Goal: Information Seeking & Learning: Learn about a topic

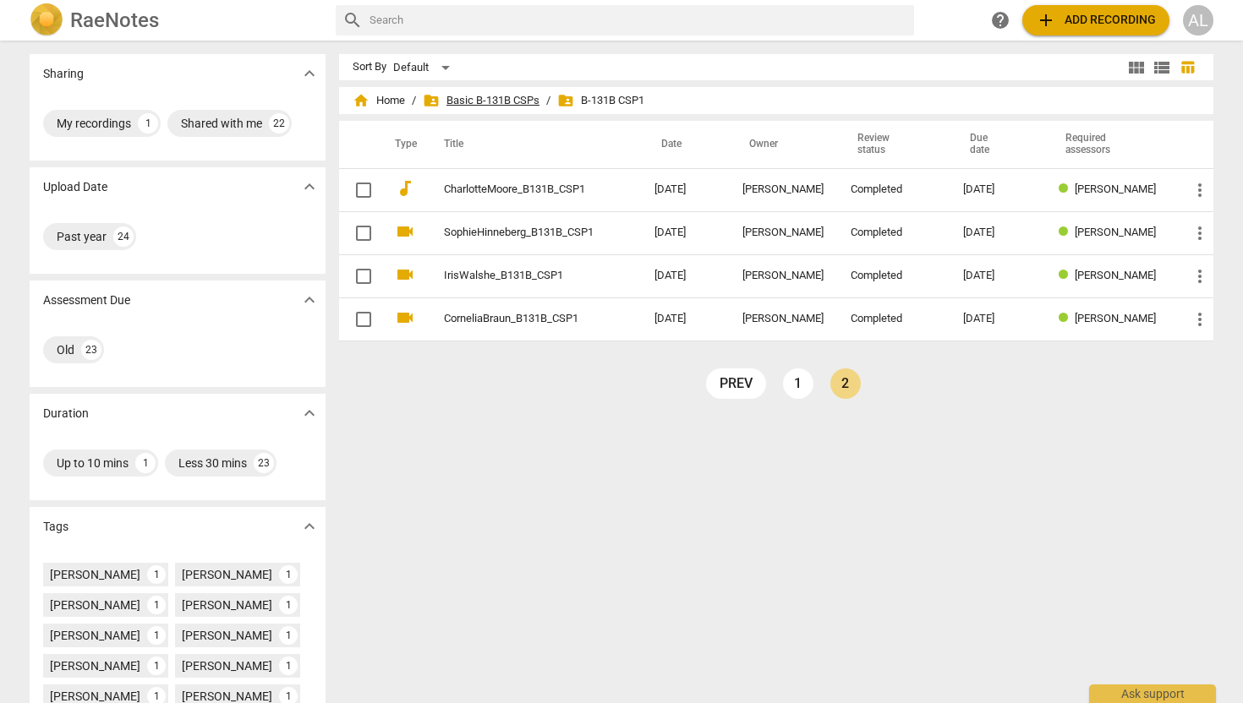
click at [459, 102] on span "folder_shared Basic B-131B CSPs" at bounding box center [481, 100] width 117 height 17
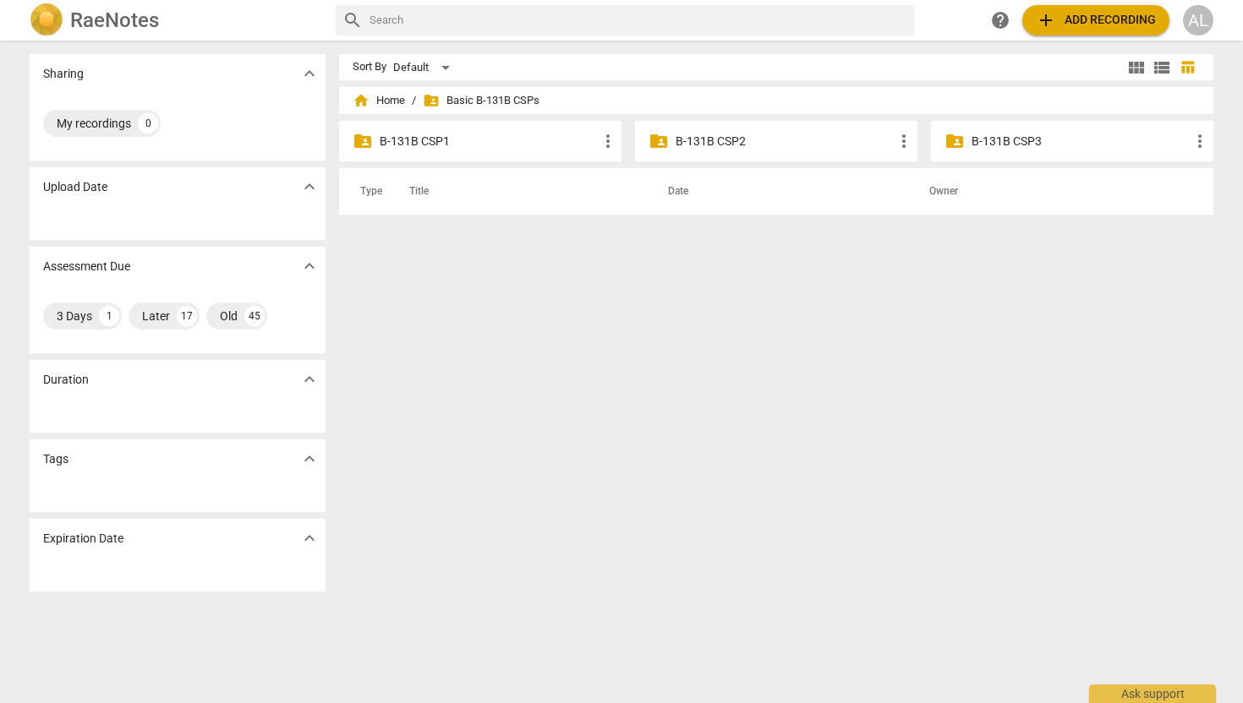
click at [701, 144] on p "B-131B CSP2" at bounding box center [784, 142] width 218 height 18
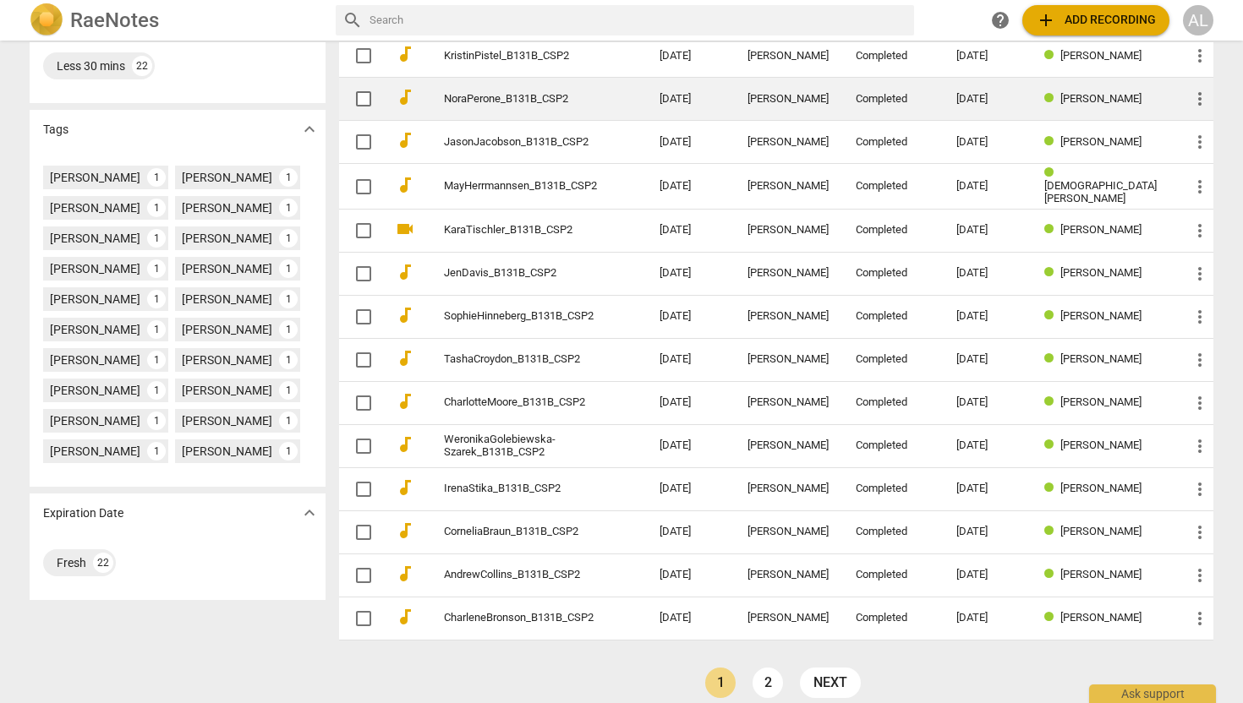
scroll to position [409, 0]
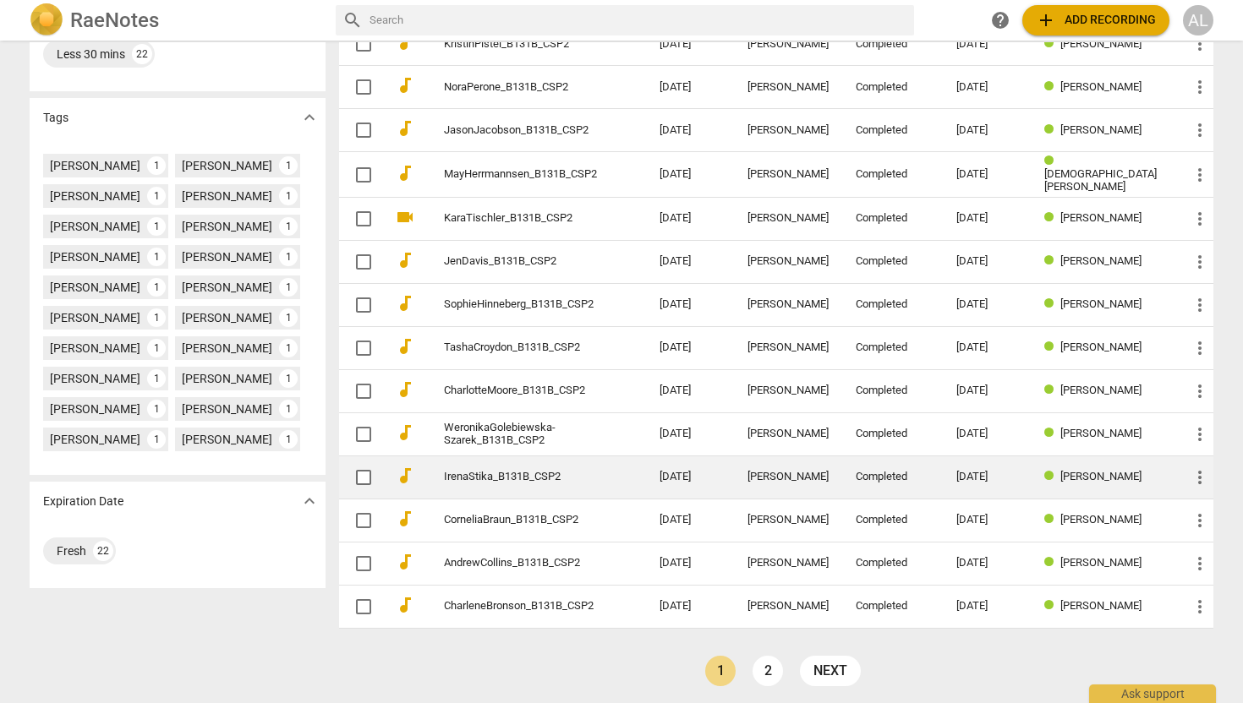
click at [528, 471] on link "IrenaStika_B131B_CSP2" at bounding box center [521, 477] width 155 height 13
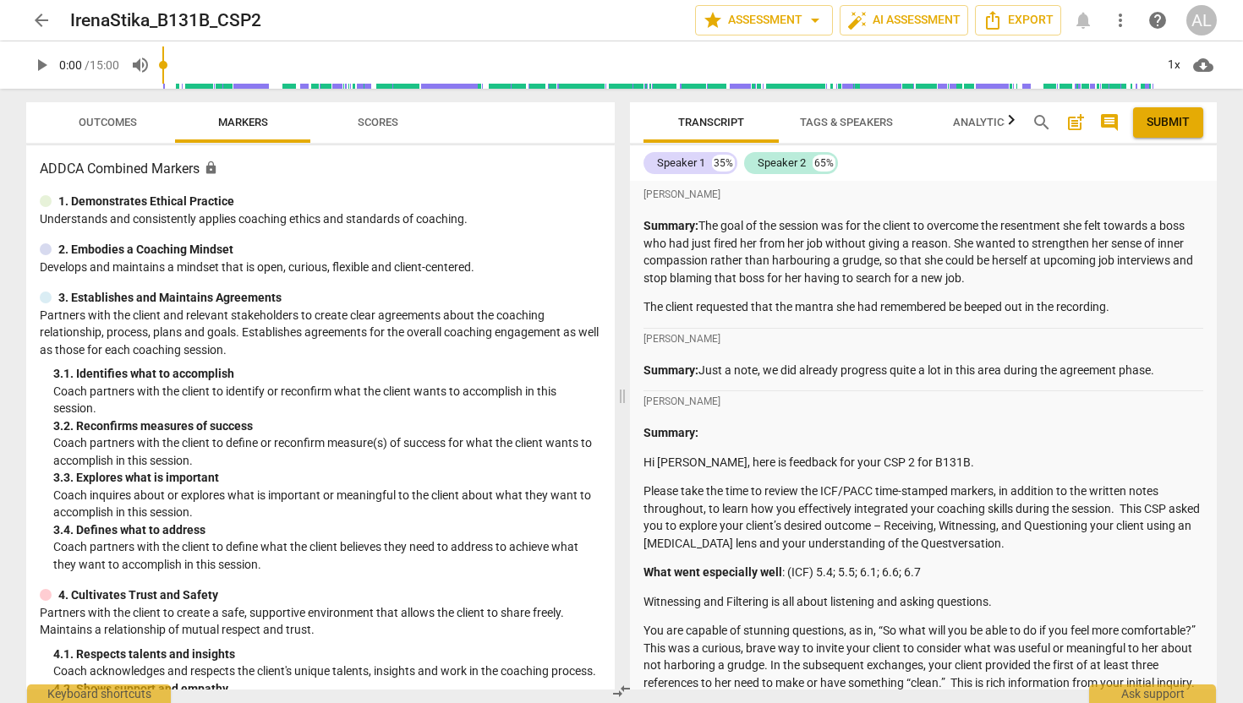
click at [43, 19] on span "arrow_back" at bounding box center [41, 20] width 20 height 20
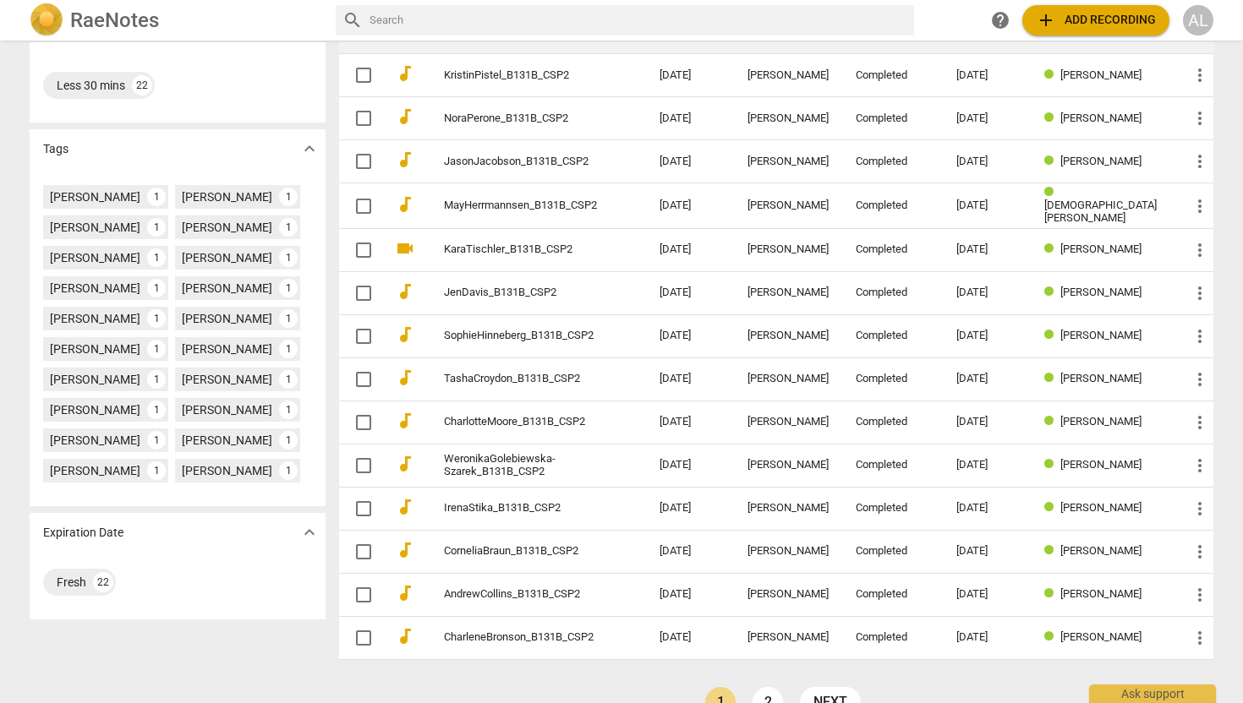
scroll to position [409, 0]
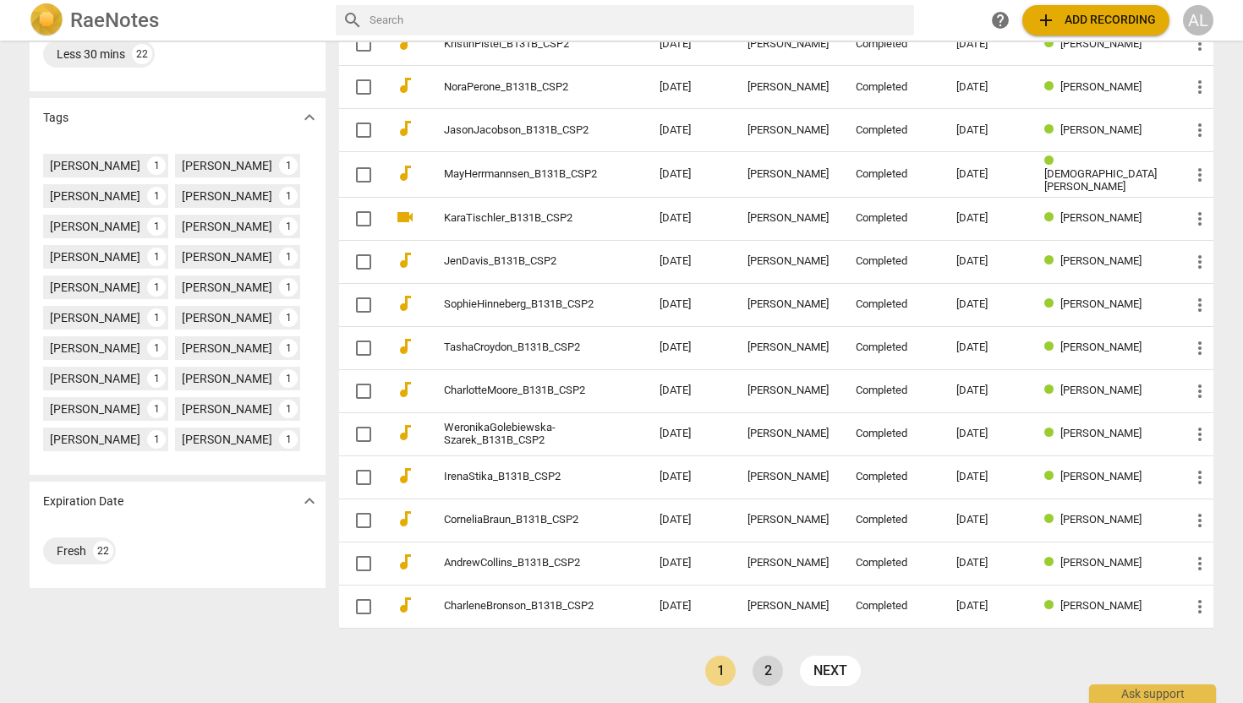
click at [764, 669] on link "2" at bounding box center [767, 671] width 30 height 30
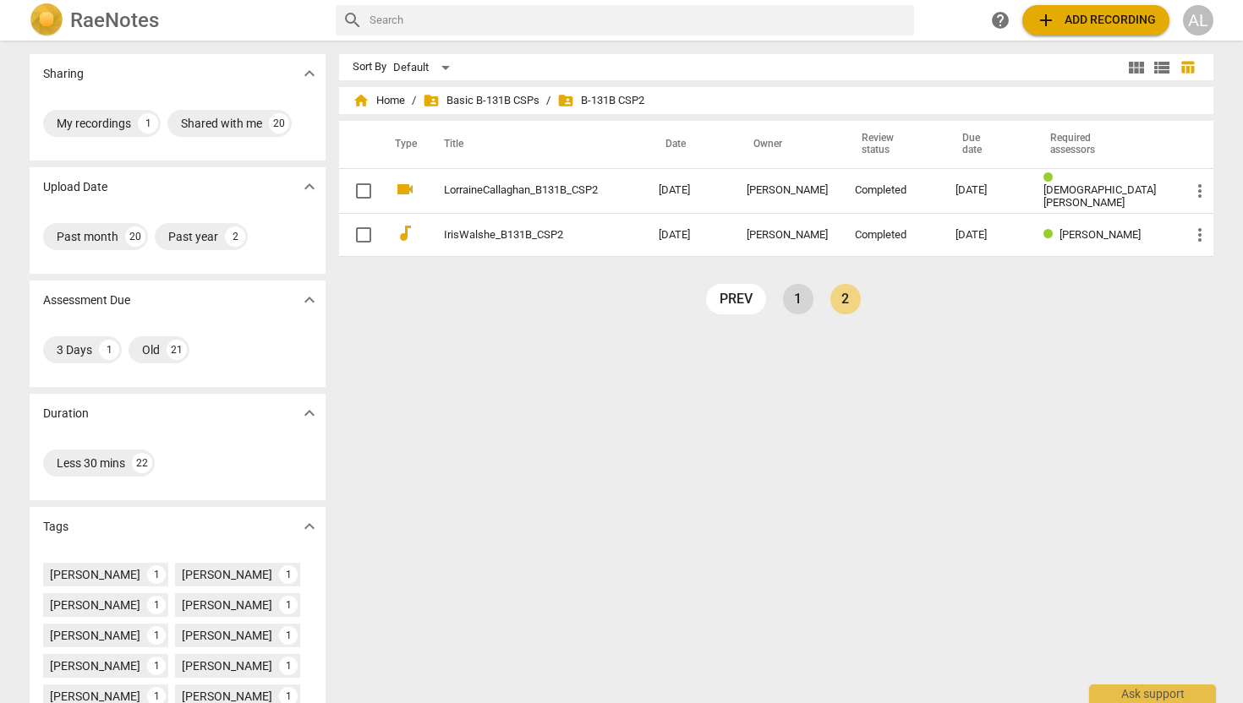
click at [797, 300] on link "1" at bounding box center [798, 299] width 30 height 30
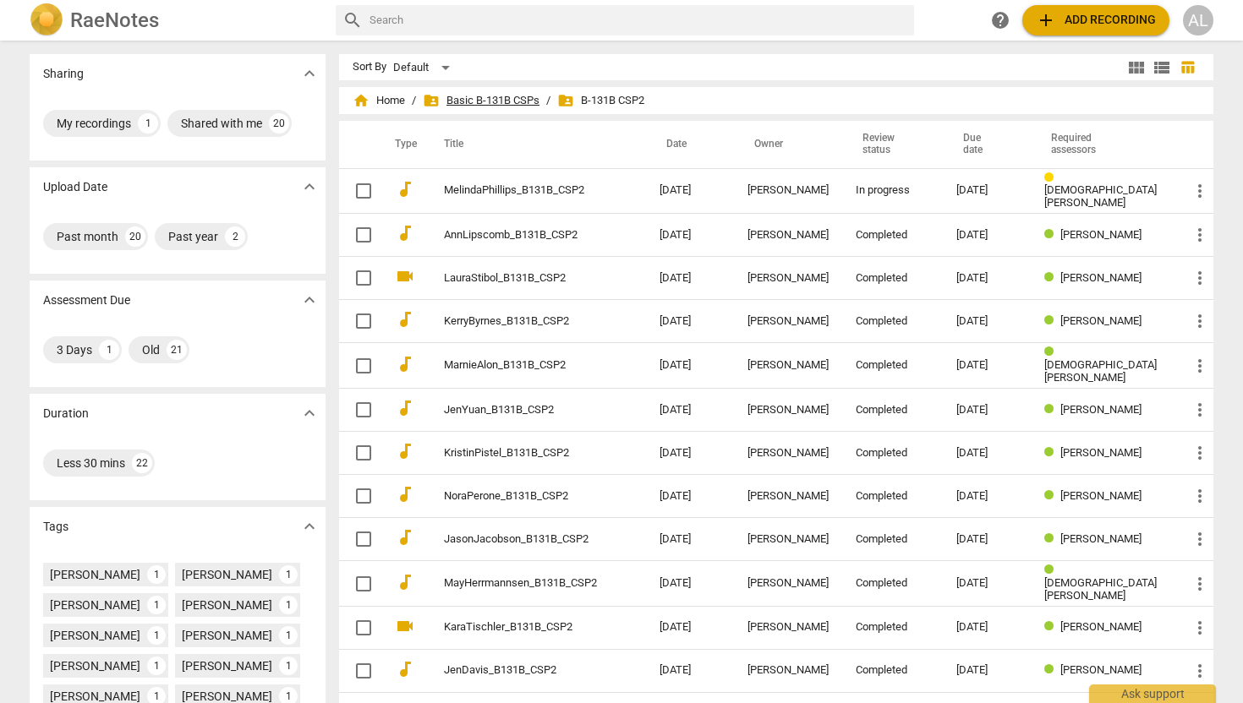
click at [500, 101] on span "folder_shared Basic B-131B CSPs" at bounding box center [481, 100] width 117 height 17
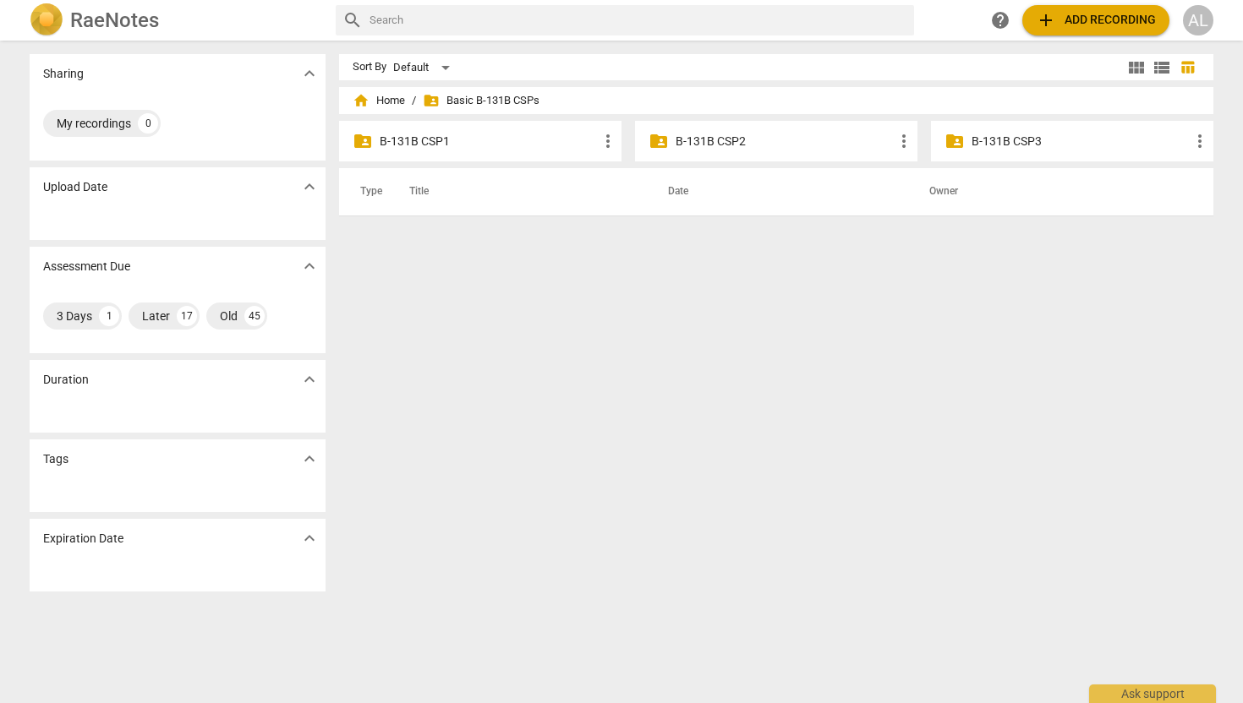
click at [727, 137] on p "B-131B CSP2" at bounding box center [784, 142] width 218 height 18
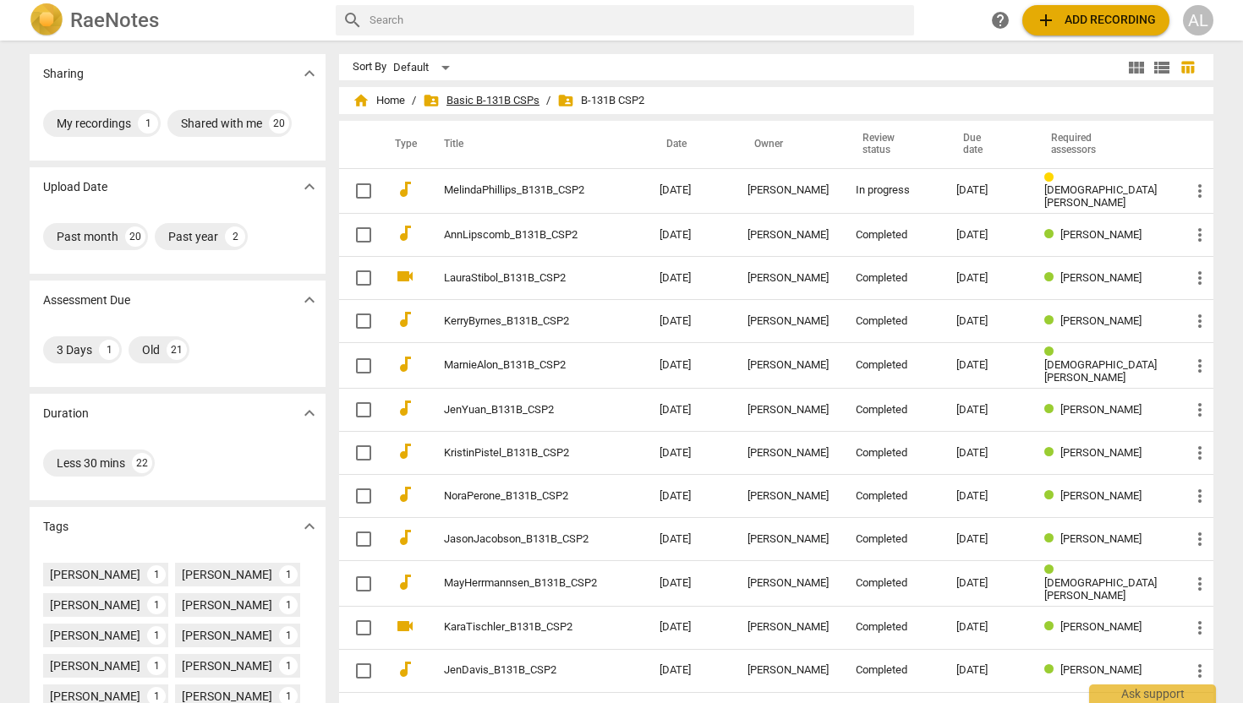
click at [467, 100] on span "folder_shared Basic B-131B CSPs" at bounding box center [481, 100] width 117 height 17
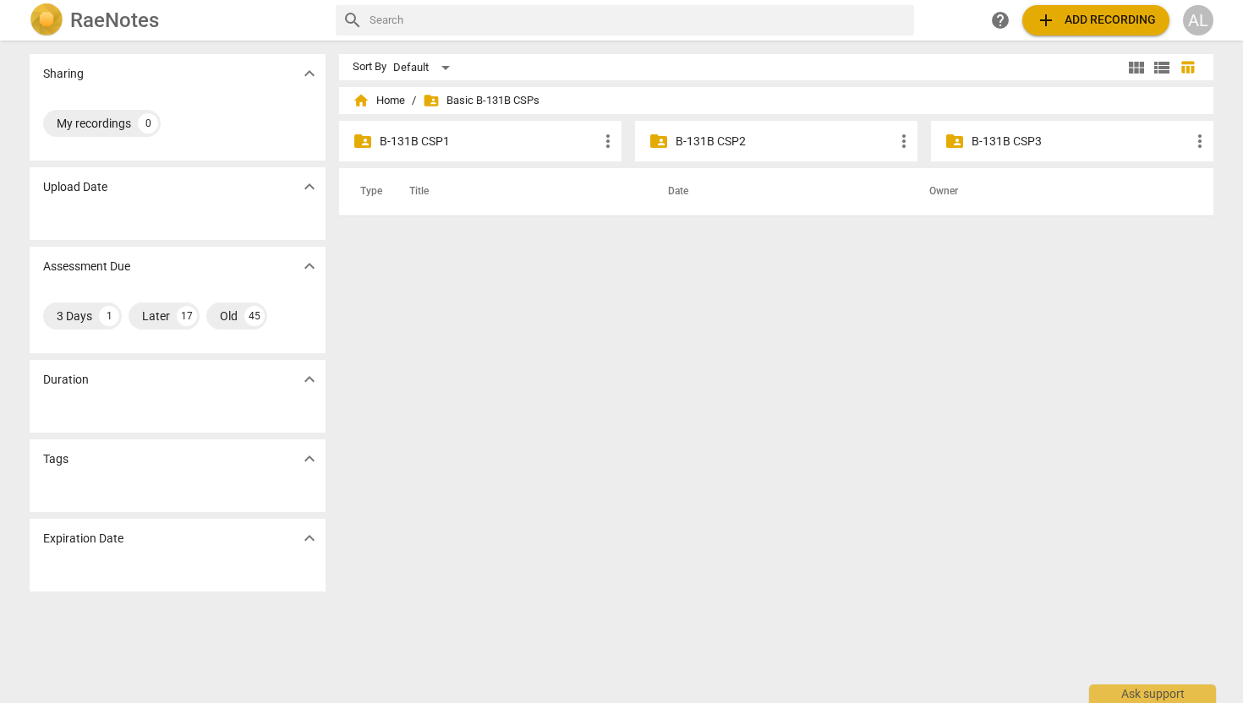
click at [1016, 147] on p "B-131B CSP3" at bounding box center [1080, 142] width 218 height 18
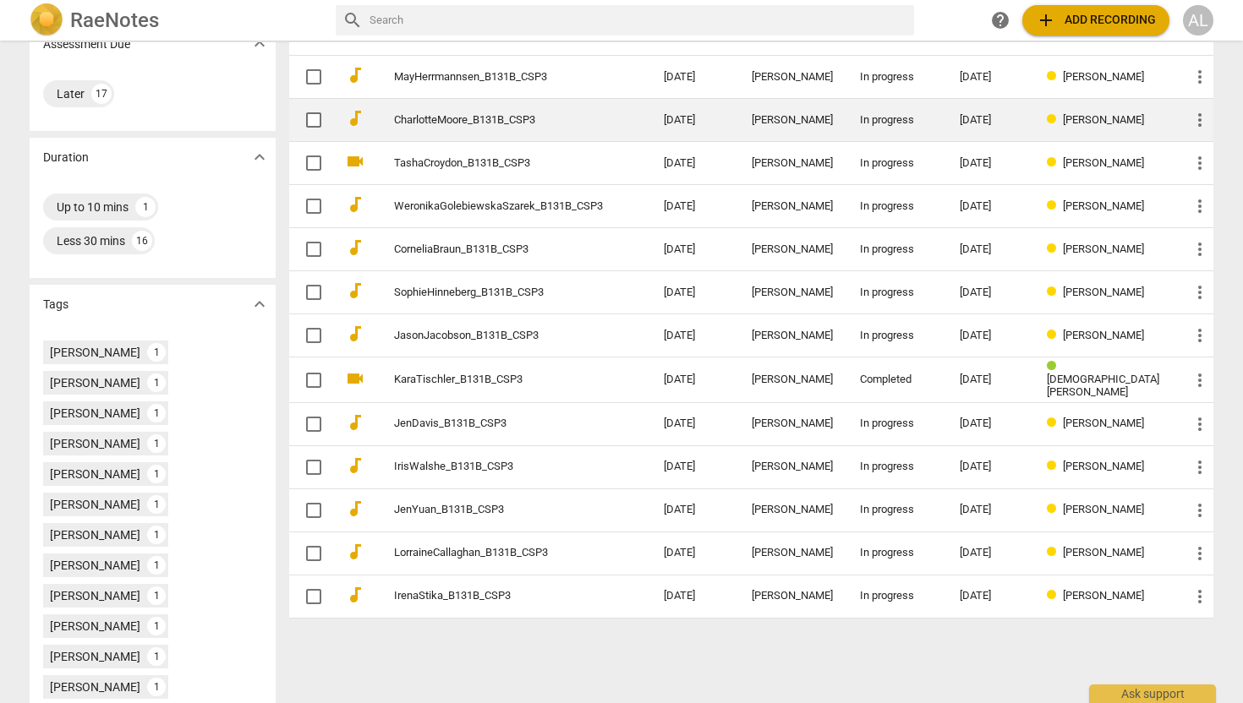
scroll to position [301, 0]
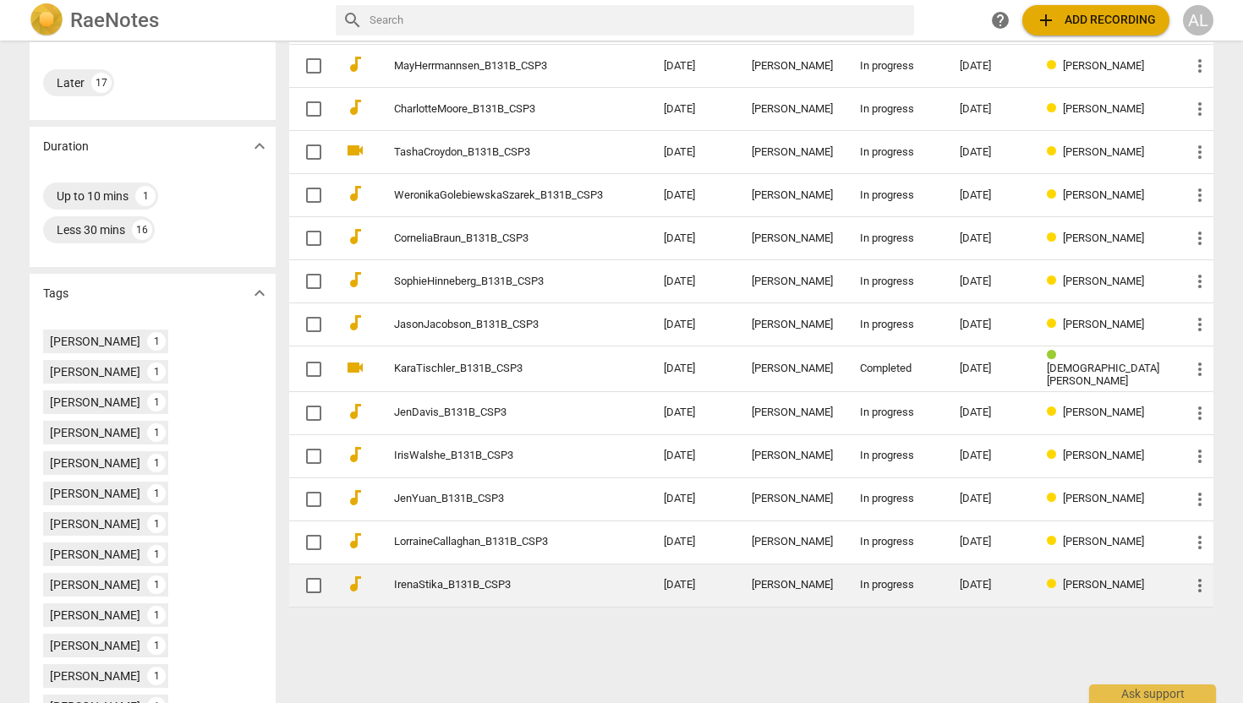
click at [483, 583] on link "IrenaStika_B131B_CSP3" at bounding box center [498, 585] width 209 height 13
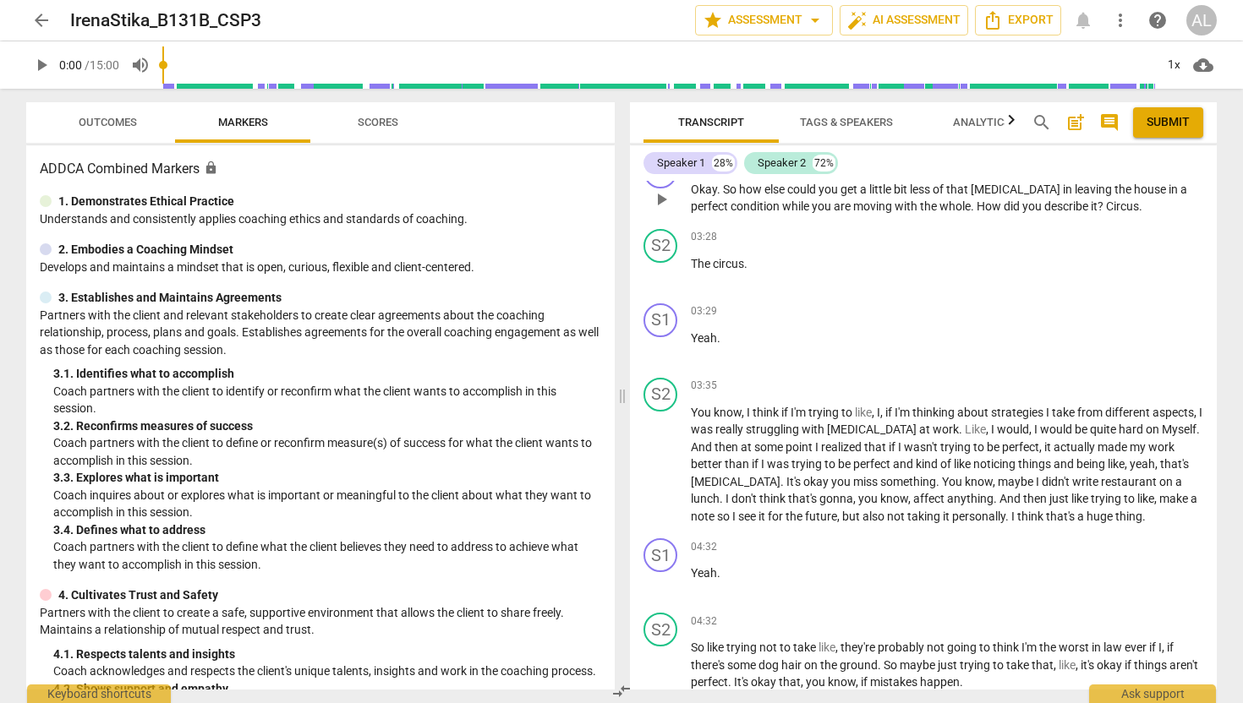
scroll to position [1041, 0]
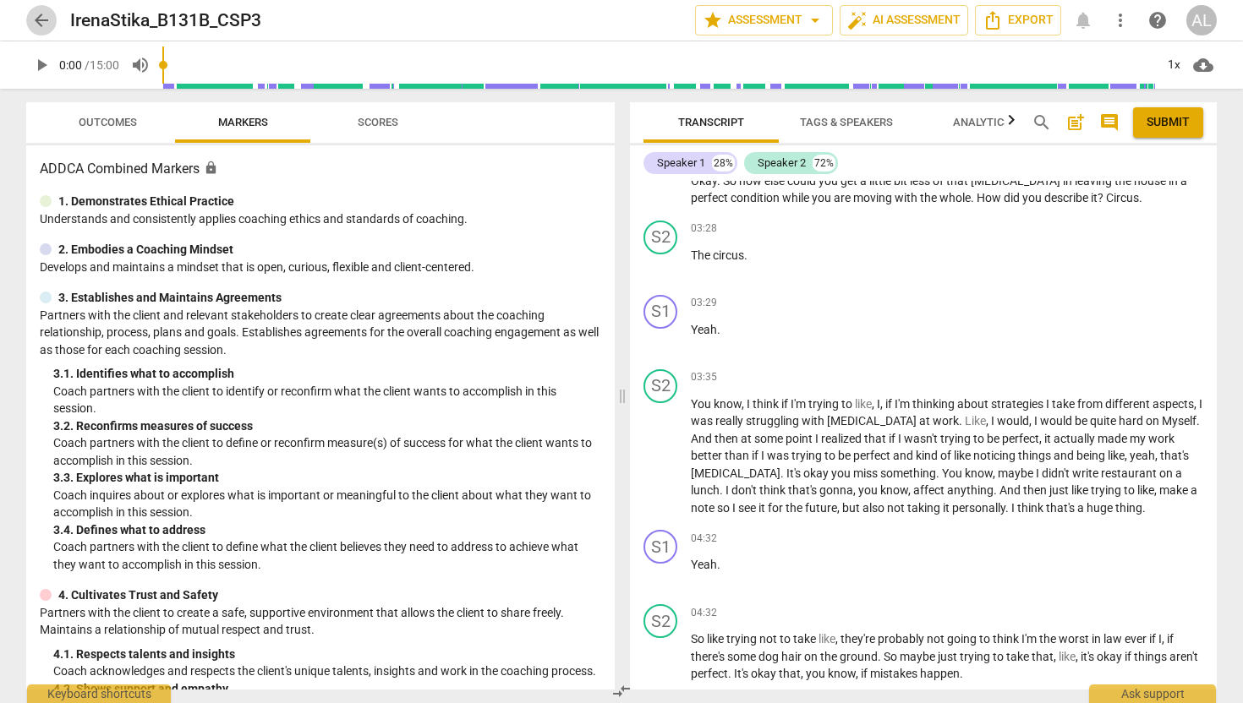
click at [47, 19] on span "arrow_back" at bounding box center [41, 20] width 20 height 20
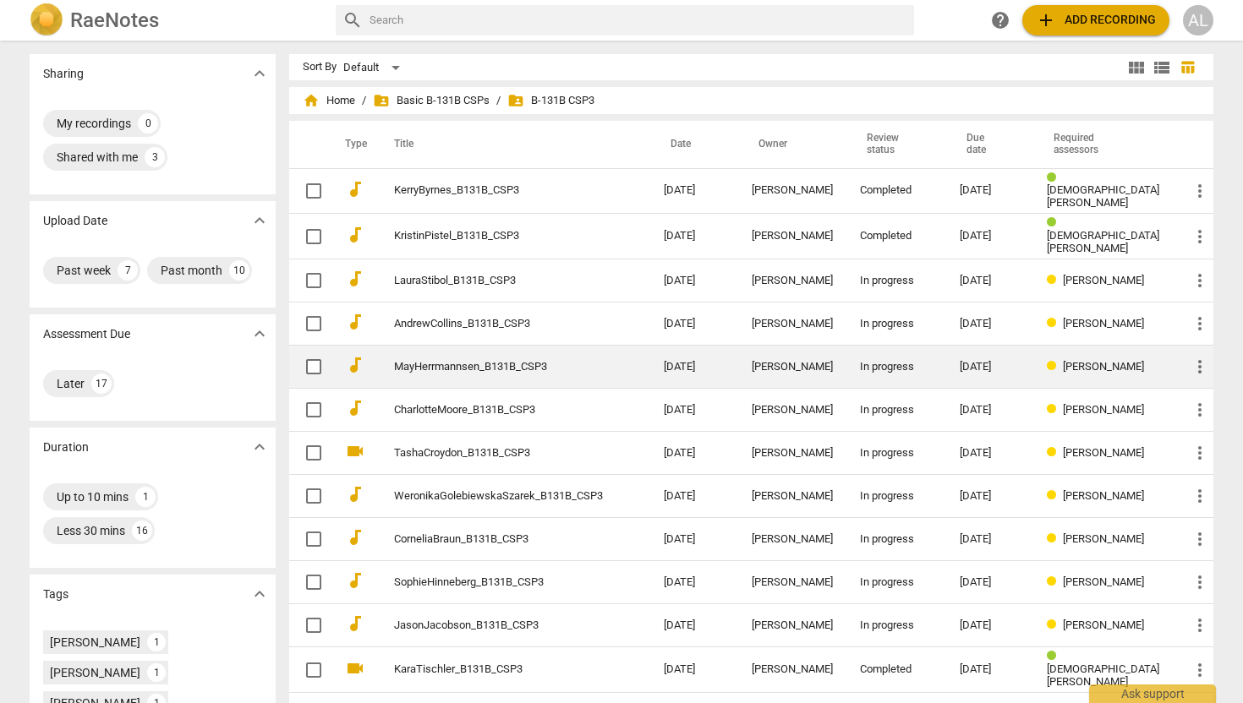
scroll to position [301, 0]
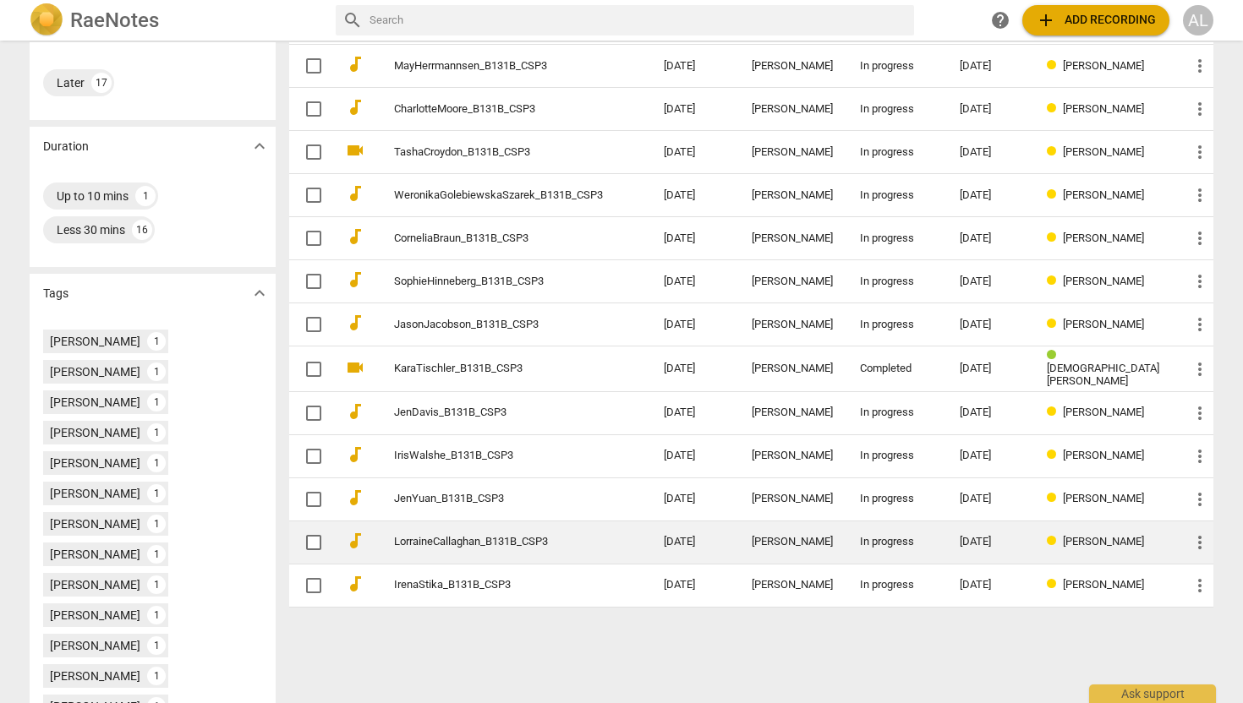
click at [455, 527] on td "LorraineCallaghan_B131B_CSP3" at bounding box center [512, 542] width 276 height 43
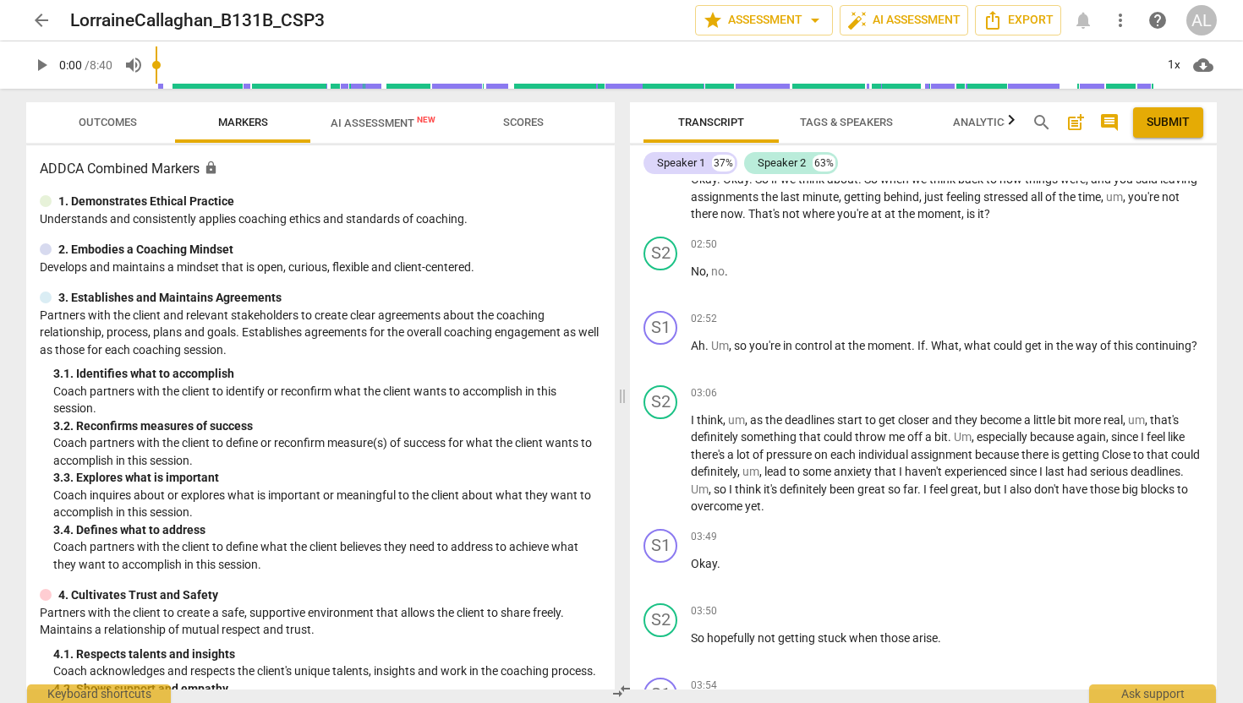
scroll to position [1345, 0]
click at [664, 207] on span "play_arrow" at bounding box center [661, 197] width 20 height 20
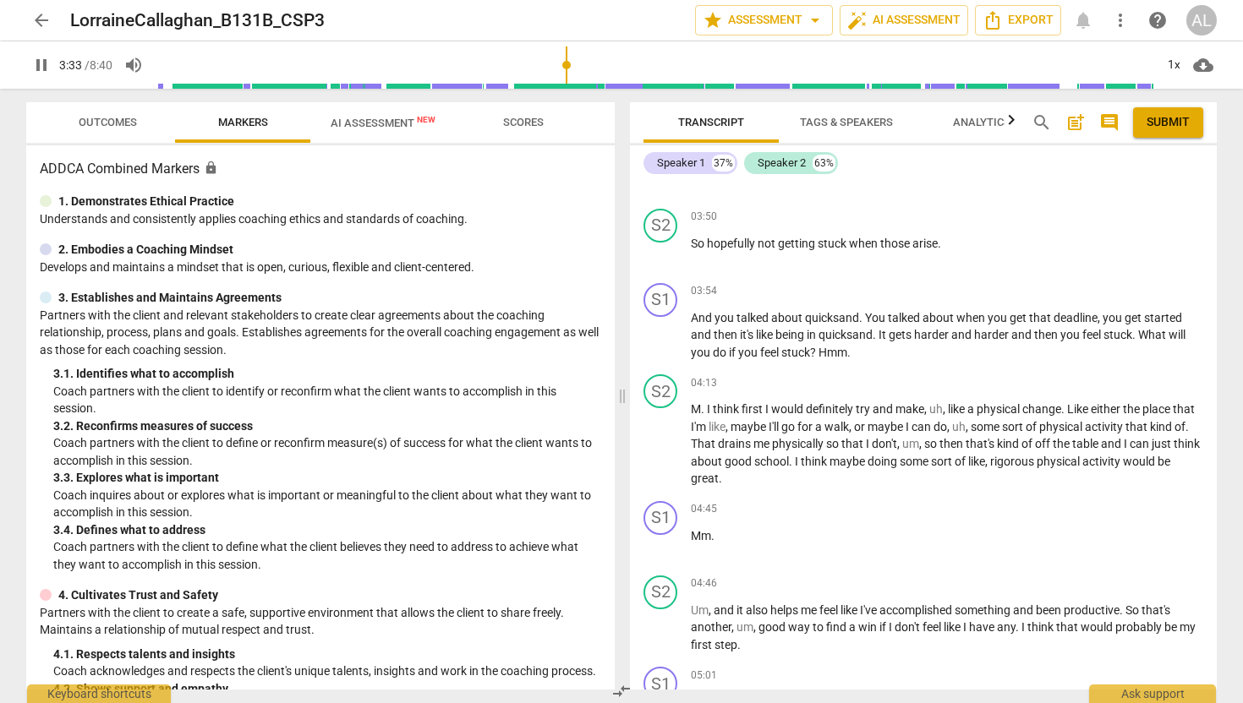
scroll to position [1751, 0]
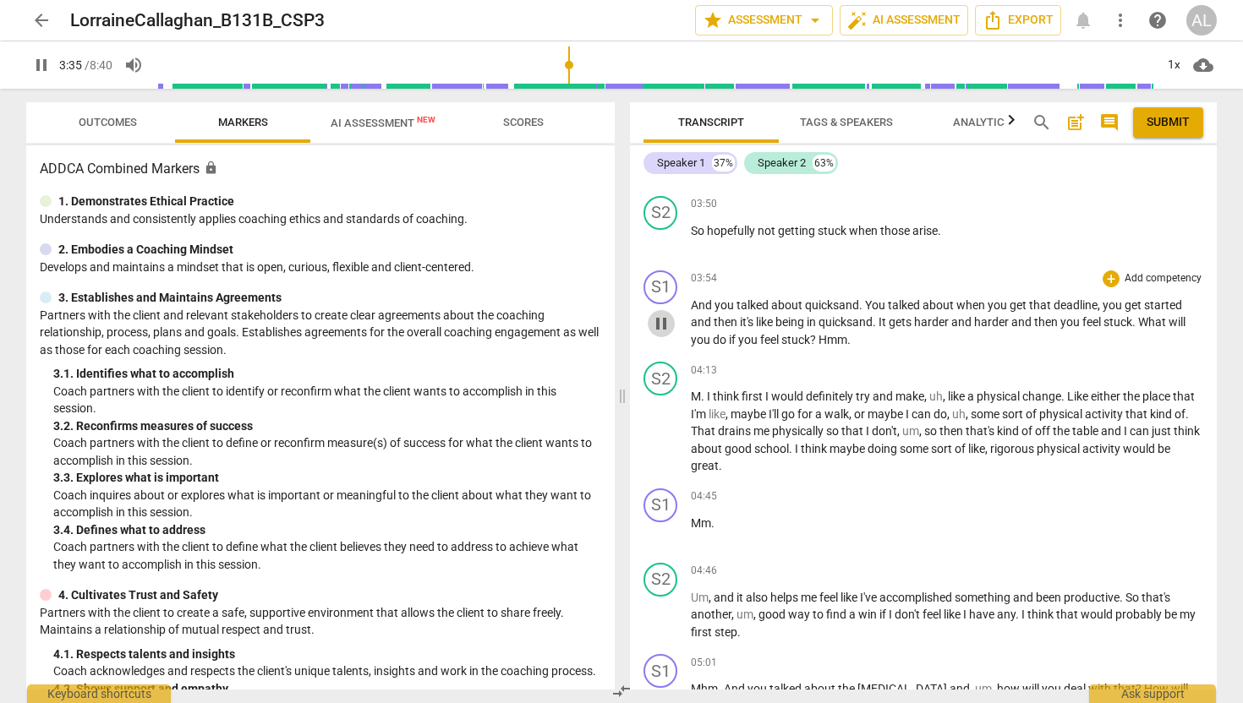
click at [663, 334] on span "pause" at bounding box center [661, 324] width 20 height 20
click at [663, 334] on span "play_arrow" at bounding box center [661, 324] width 20 height 20
type input "273"
click at [35, 20] on span "arrow_back" at bounding box center [41, 20] width 20 height 20
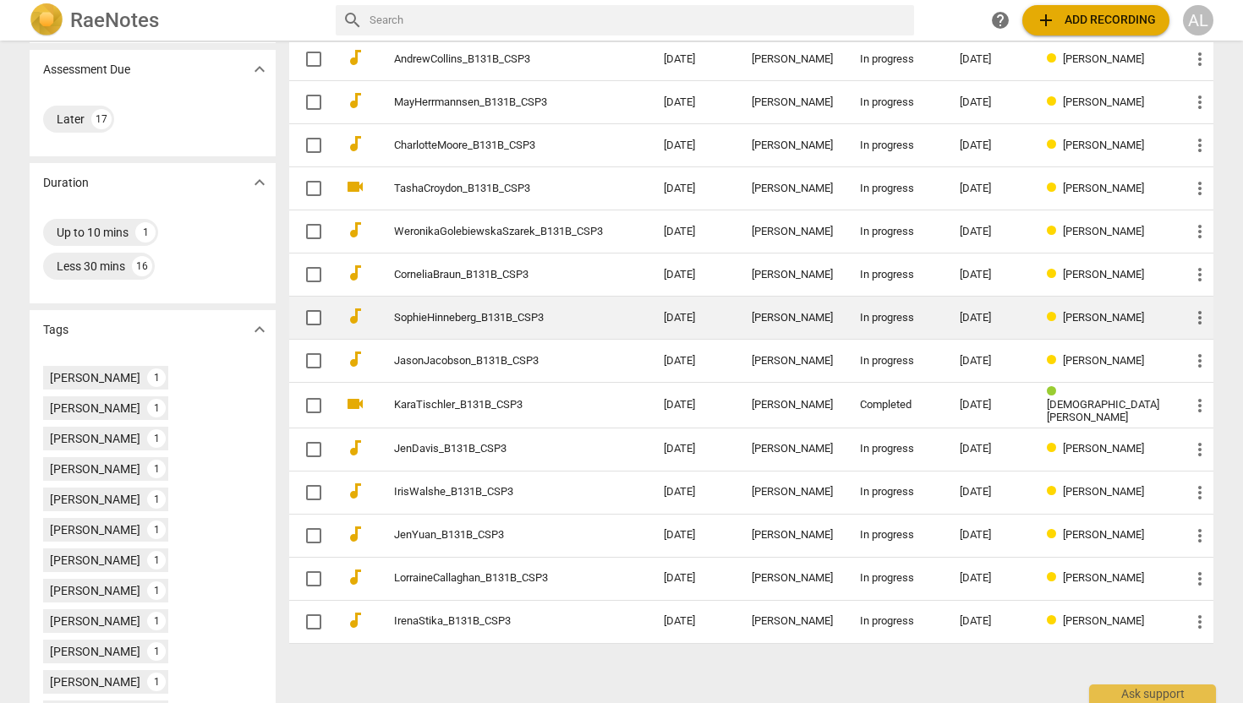
scroll to position [301, 0]
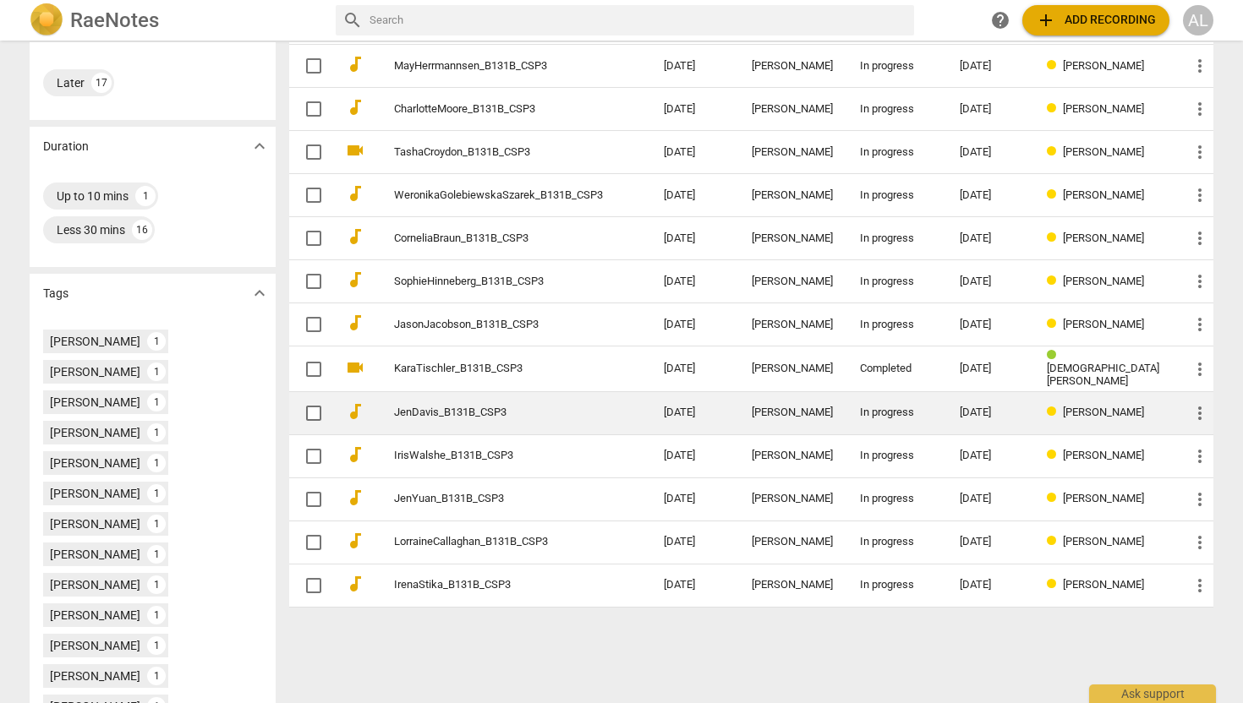
click at [471, 413] on link "JenDavis_B131B_CSP3" at bounding box center [498, 413] width 209 height 13
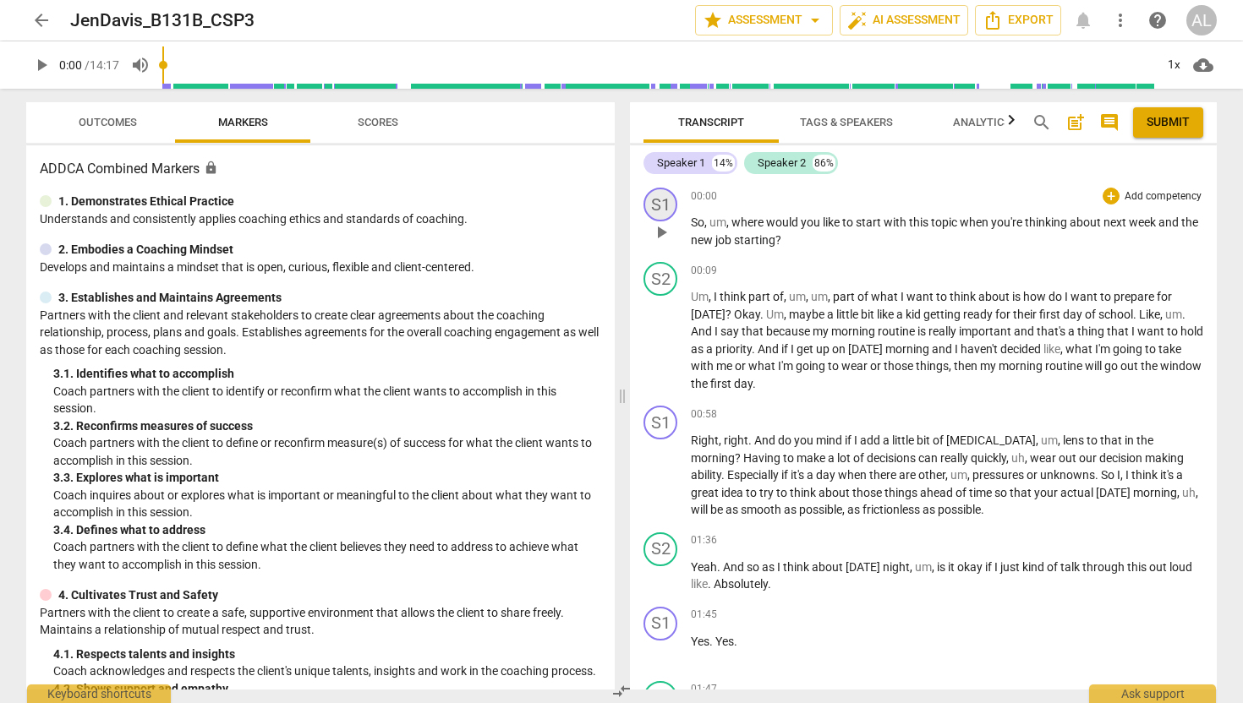
click at [658, 210] on div "S1" at bounding box center [660, 205] width 34 height 34
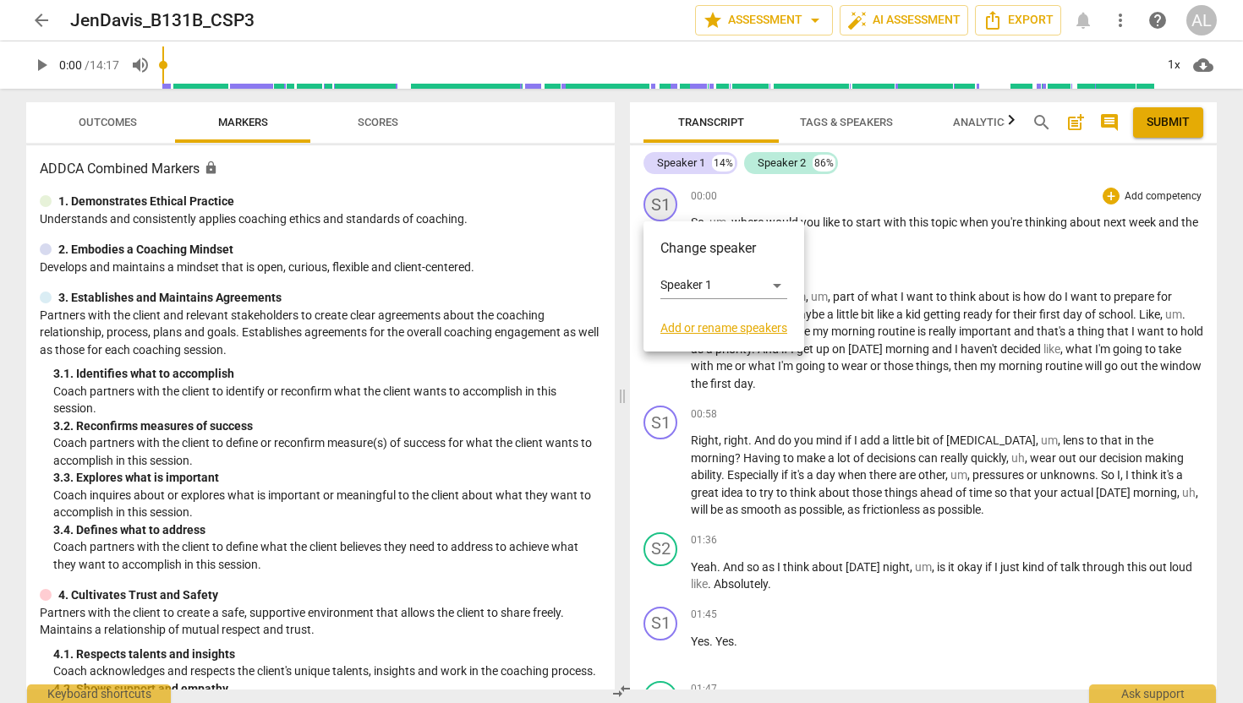
click at [658, 210] on div at bounding box center [621, 351] width 1243 height 703
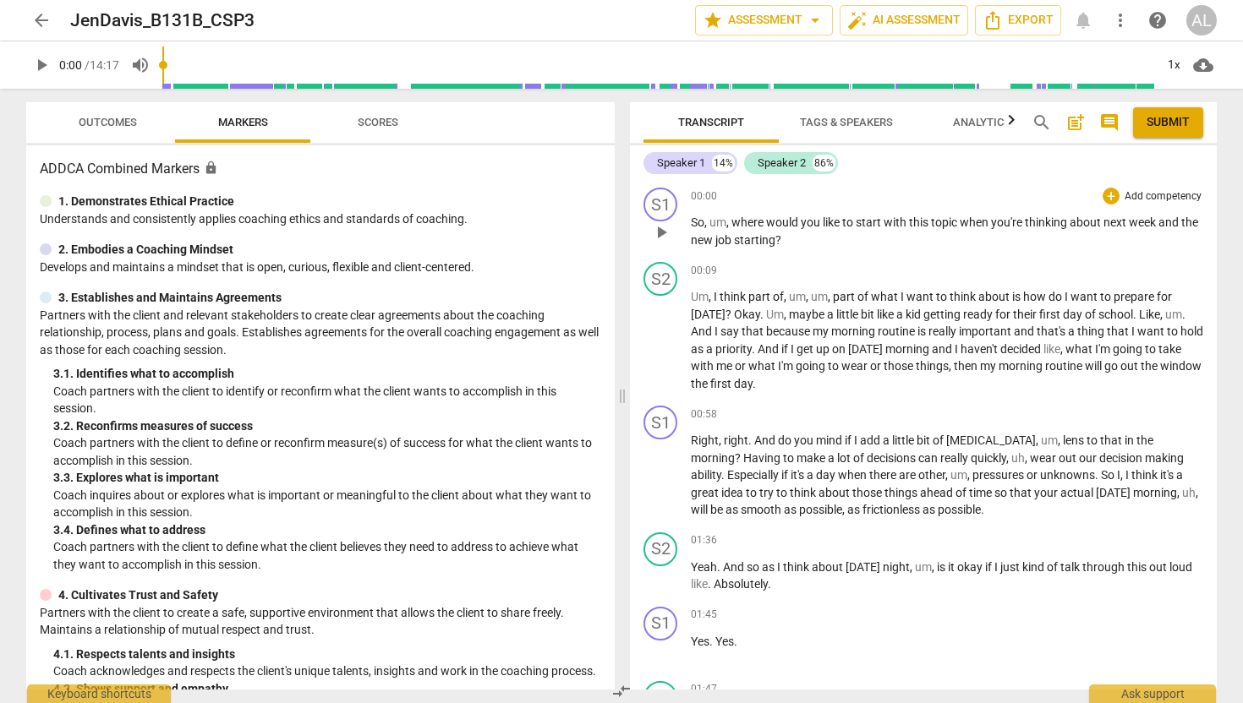
click at [664, 232] on span "play_arrow" at bounding box center [661, 232] width 20 height 20
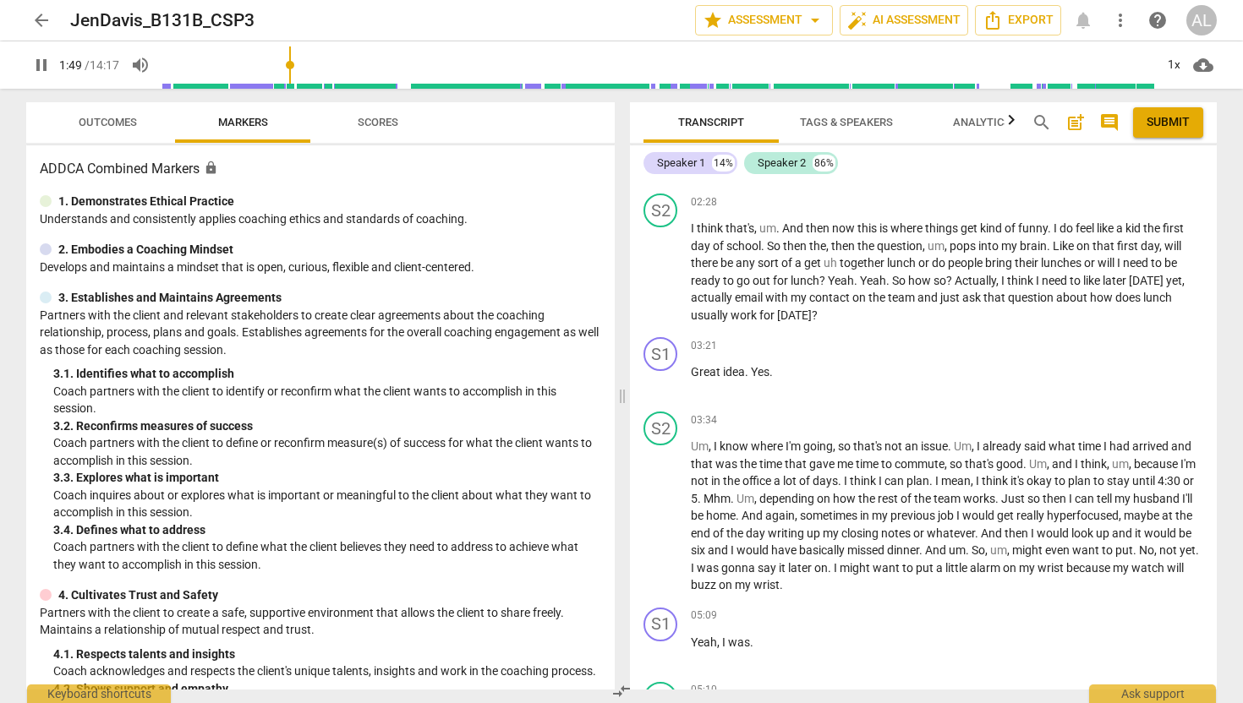
scroll to position [954, 0]
click at [652, 265] on span "pause" at bounding box center [661, 269] width 20 height 20
click at [652, 265] on span "play_arrow" at bounding box center [661, 269] width 20 height 20
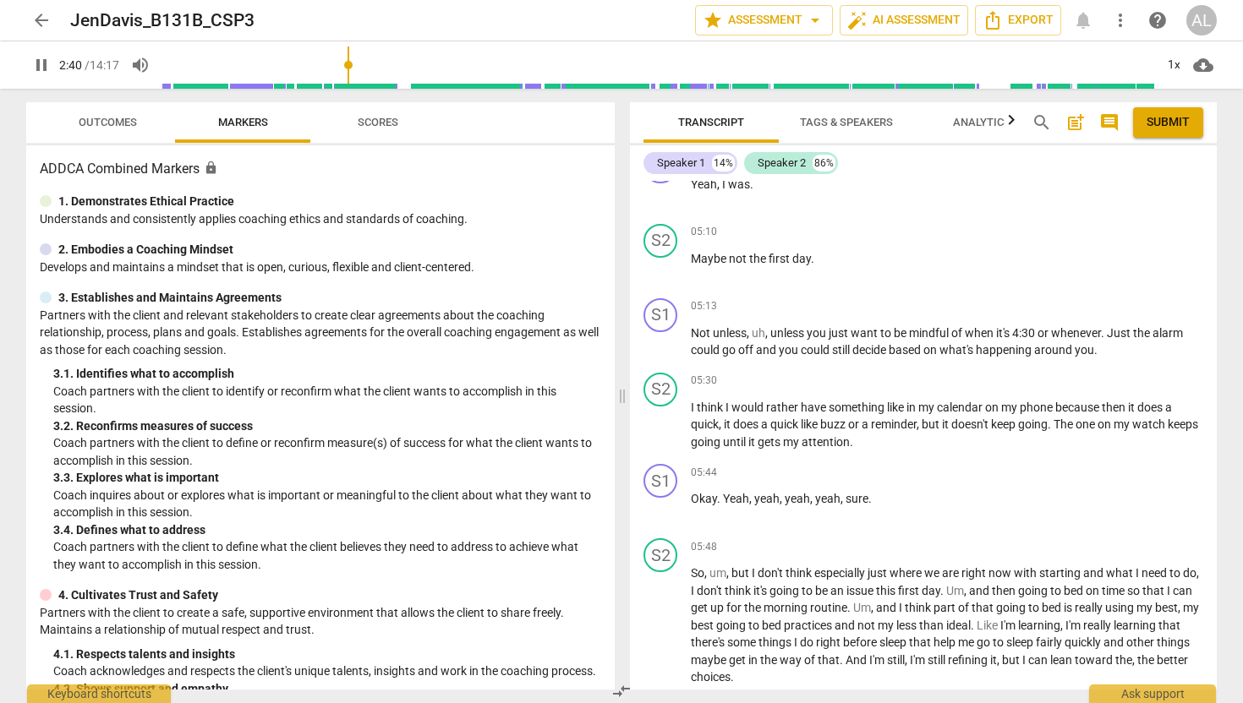
scroll to position [1414, 0]
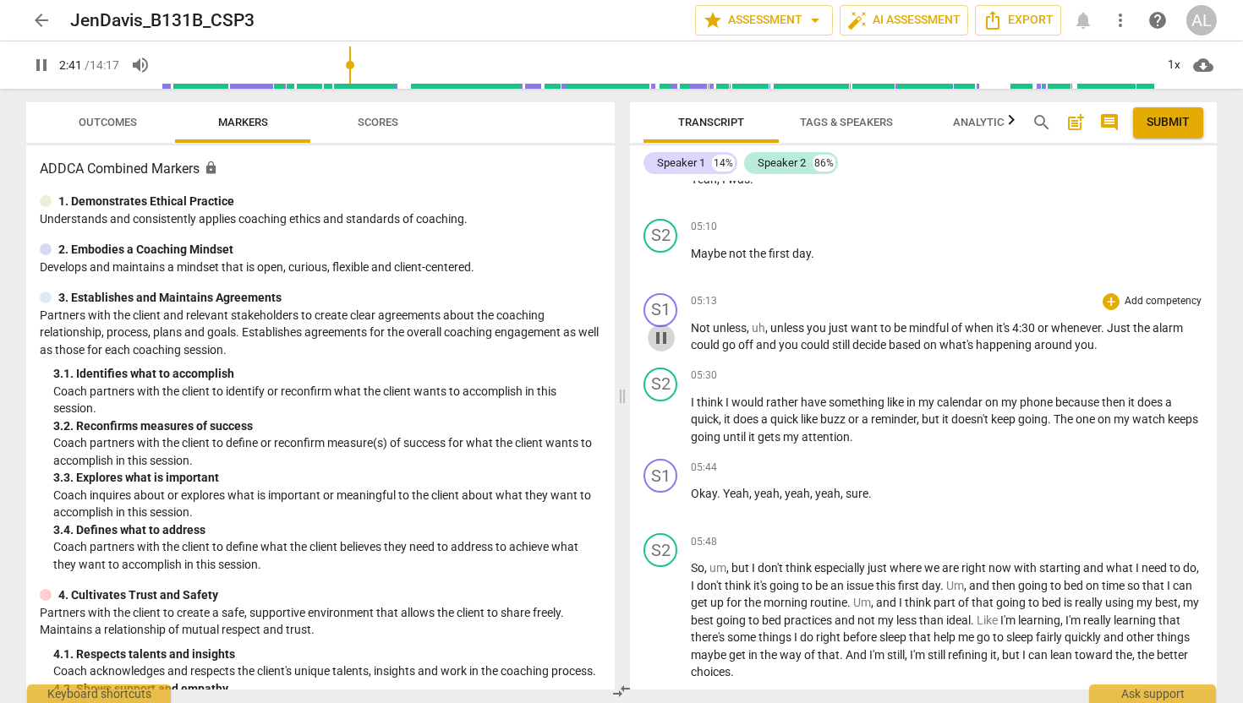
click at [654, 339] on span "pause" at bounding box center [661, 338] width 20 height 20
click at [655, 340] on span "play_arrow" at bounding box center [661, 338] width 20 height 20
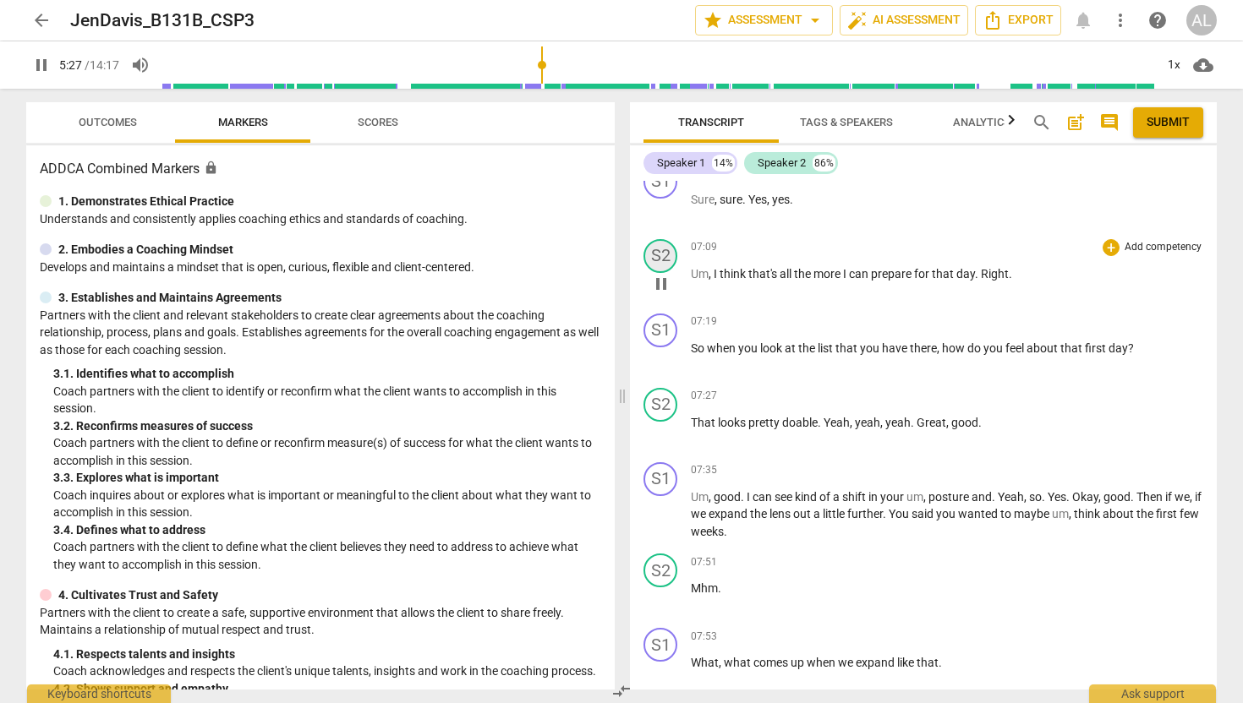
scroll to position [2013, 0]
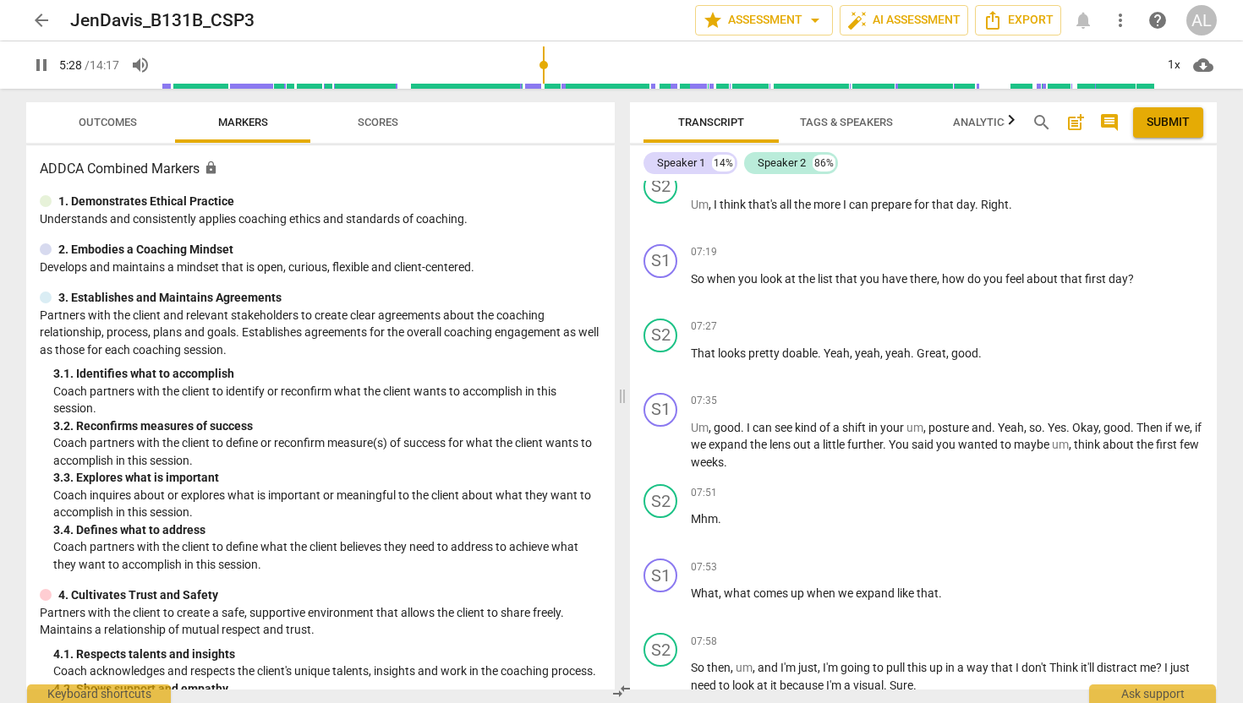
type input "329"
click at [45, 22] on span "arrow_back" at bounding box center [41, 20] width 20 height 20
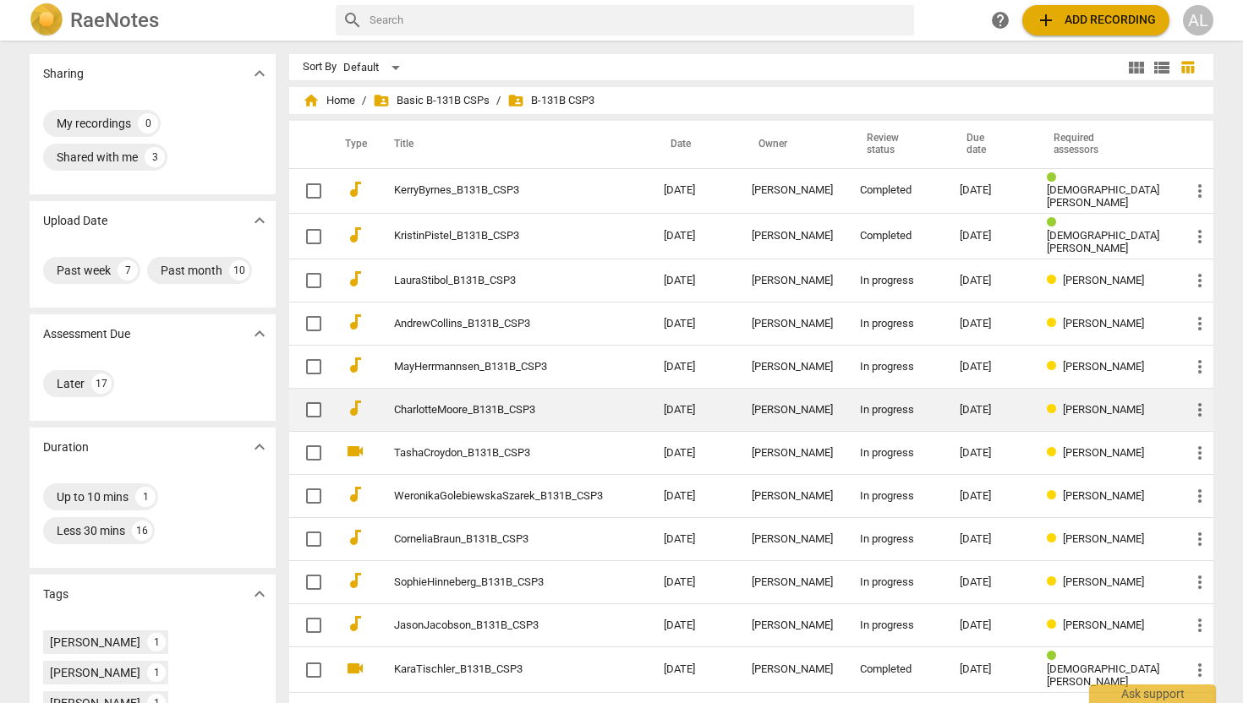
click at [474, 404] on link "CharlotteMoore_B131B_CSP3" at bounding box center [498, 410] width 209 height 13
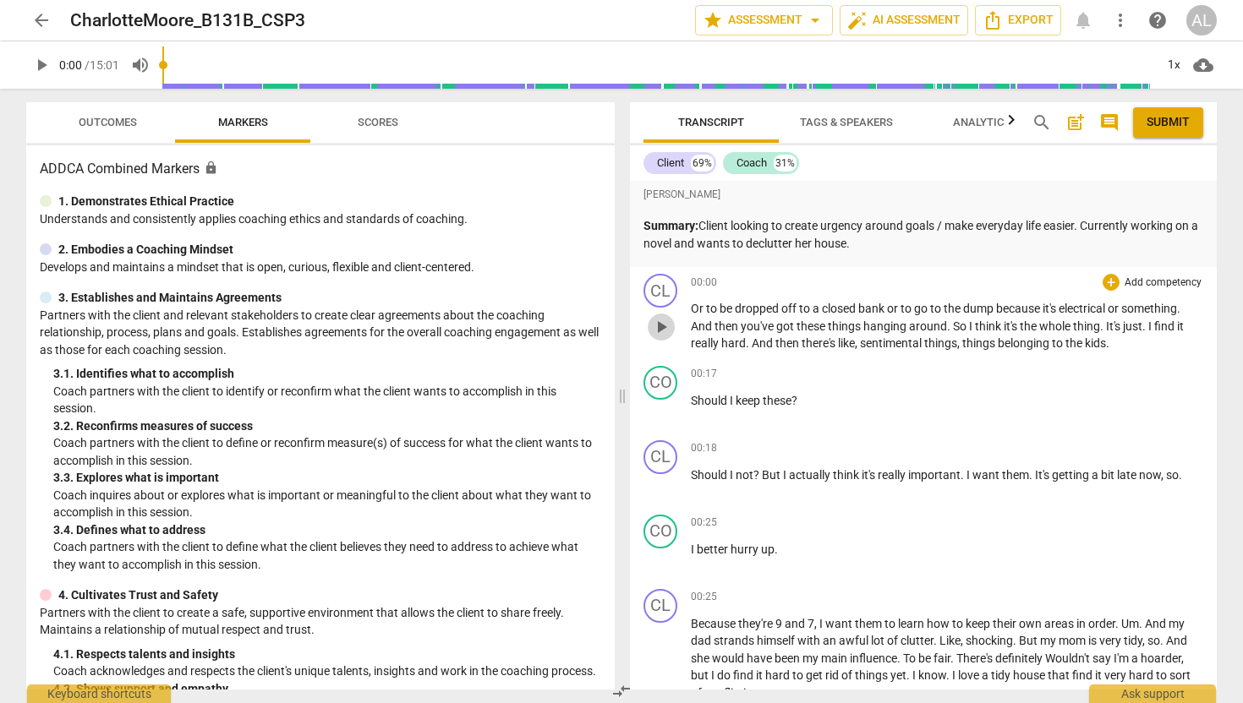
click at [666, 323] on span "play_arrow" at bounding box center [661, 327] width 20 height 20
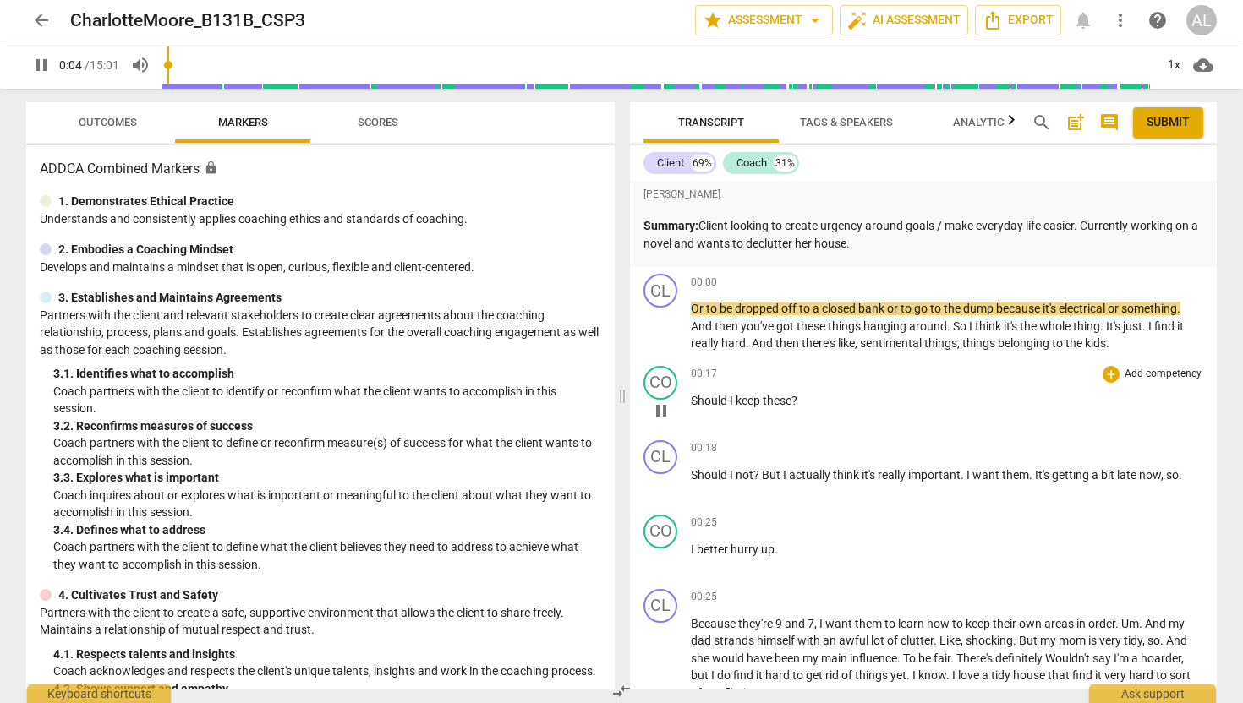
click at [664, 402] on span "pause" at bounding box center [661, 411] width 20 height 20
click at [664, 402] on span "play_arrow" at bounding box center [661, 411] width 20 height 20
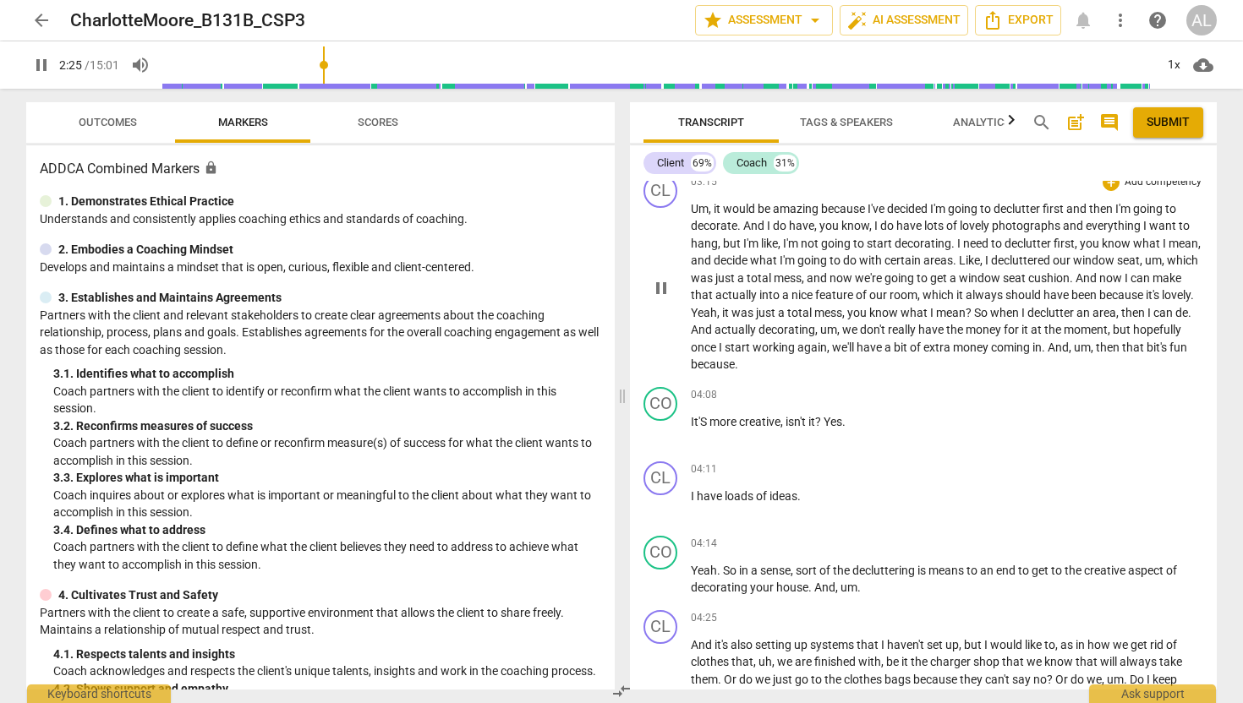
scroll to position [1239, 0]
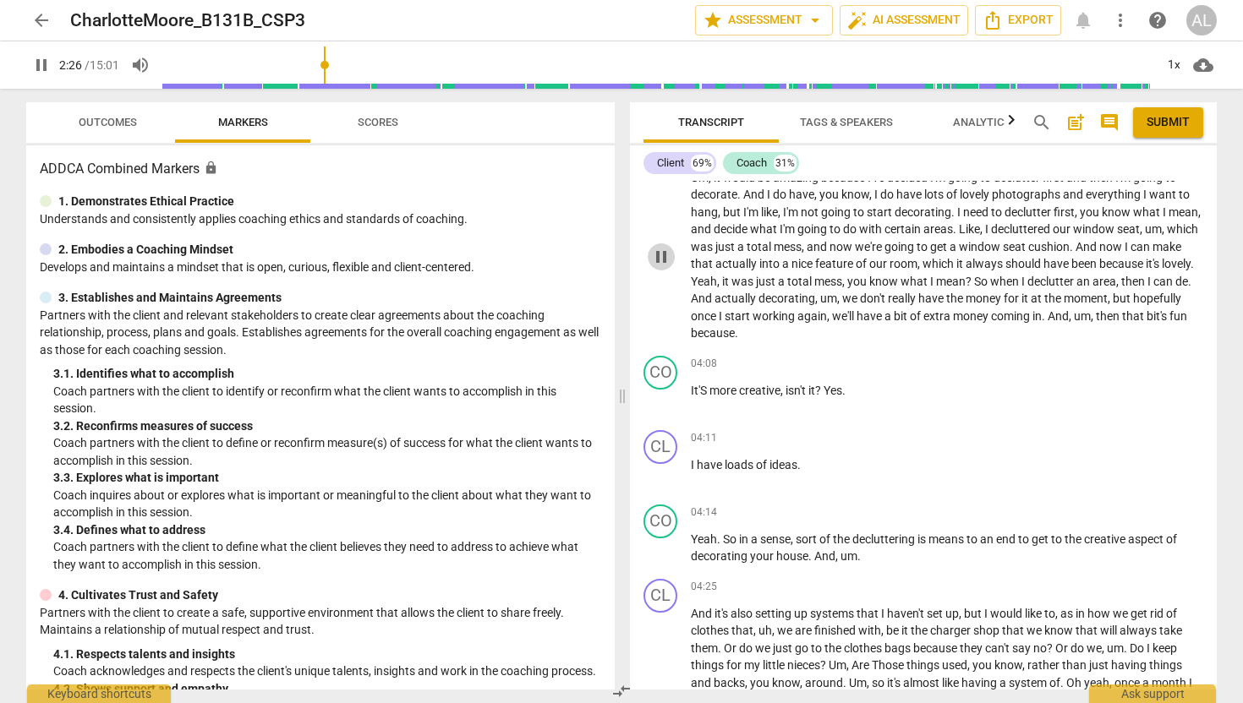
click at [660, 259] on span "pause" at bounding box center [661, 257] width 20 height 20
type input "147"
click at [31, 24] on span "arrow_back" at bounding box center [41, 20] width 20 height 20
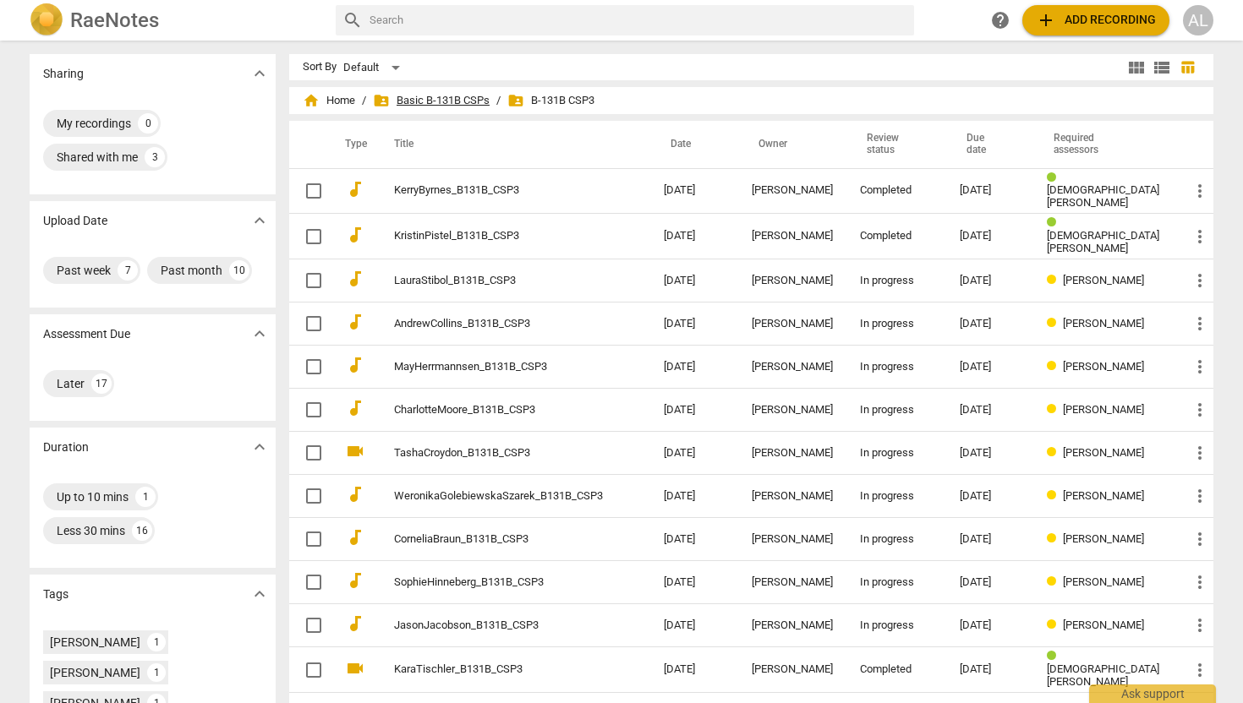
click at [463, 103] on span "folder_shared Basic B-131B CSPs" at bounding box center [431, 100] width 117 height 17
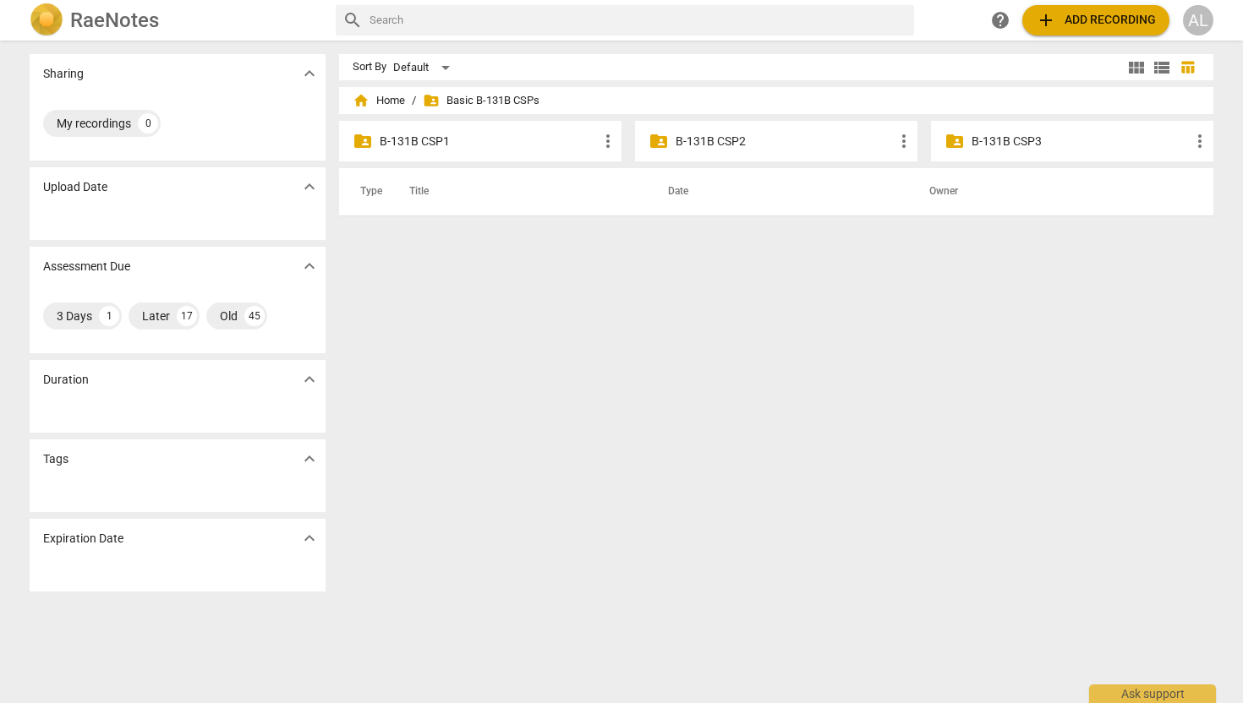
click at [681, 140] on p "B-131B CSP2" at bounding box center [784, 142] width 218 height 18
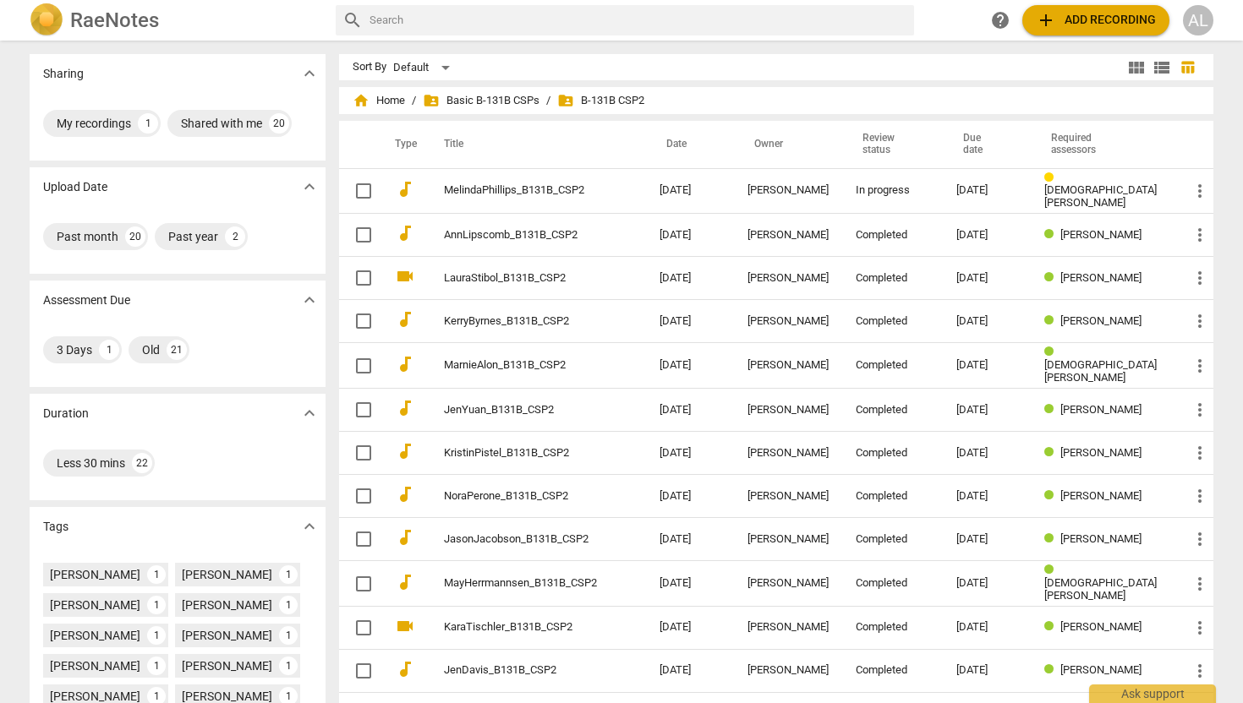
scroll to position [409, 0]
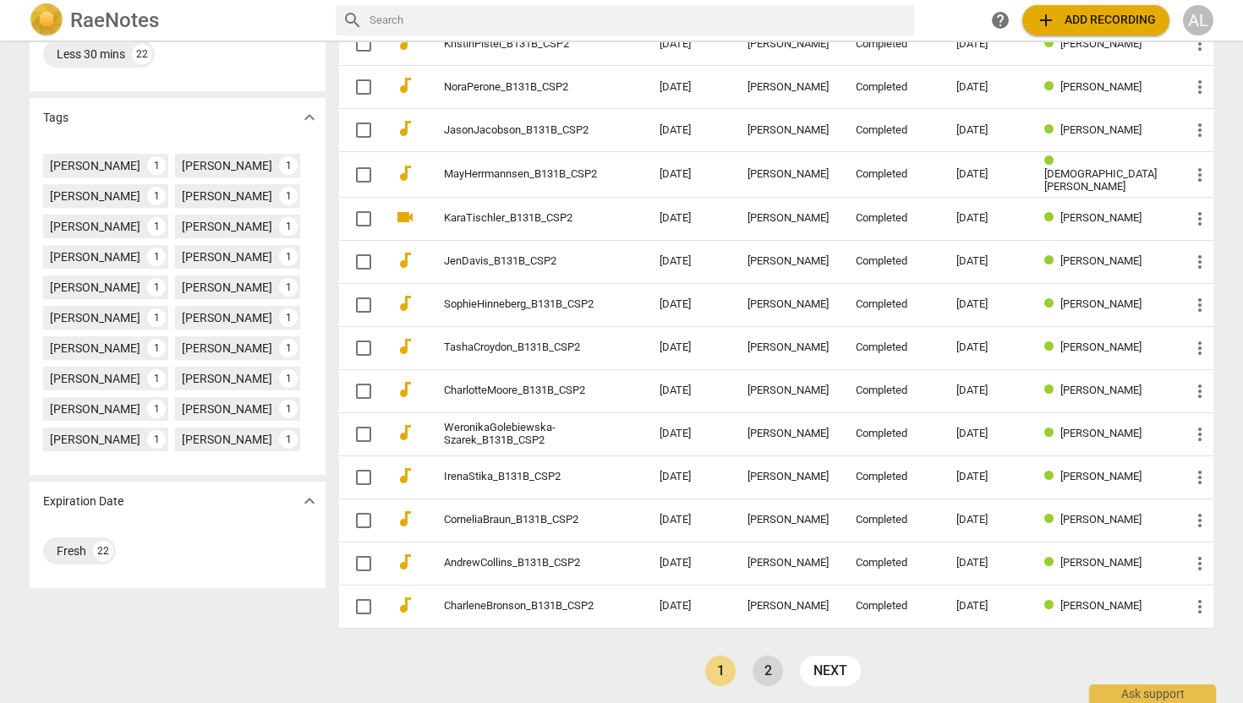
click at [774, 663] on link "2" at bounding box center [767, 671] width 30 height 30
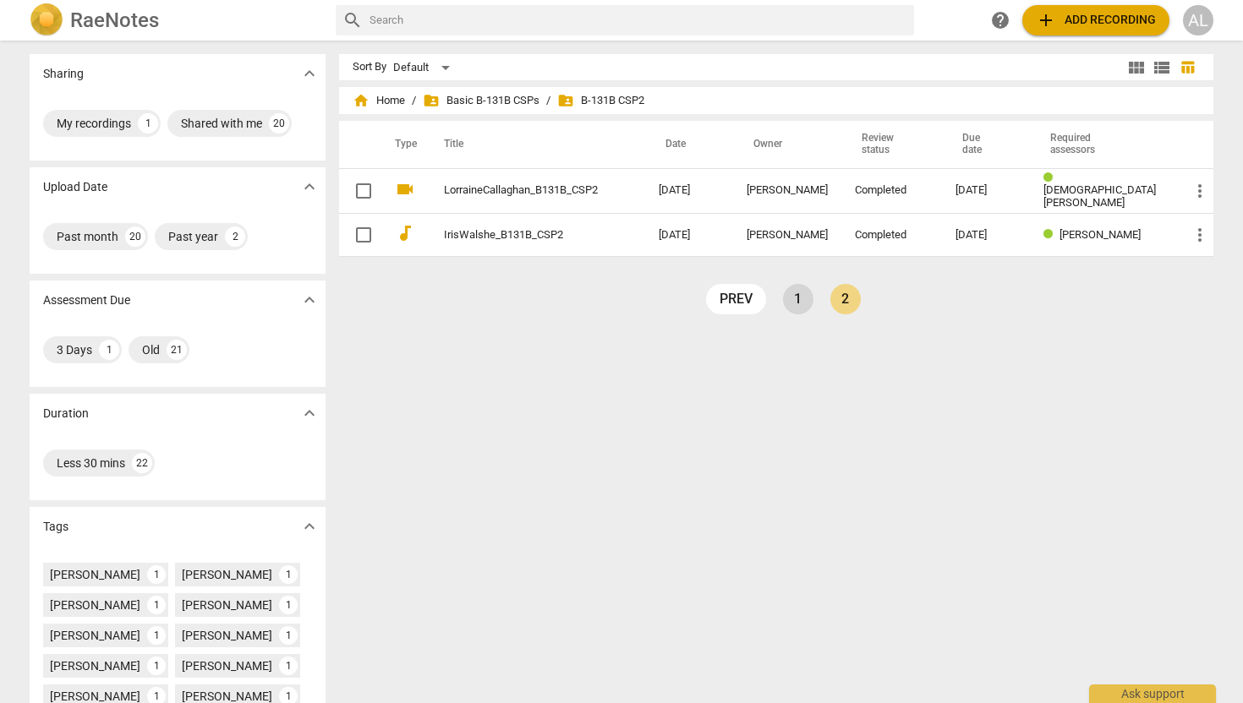
click at [796, 303] on link "1" at bounding box center [798, 299] width 30 height 30
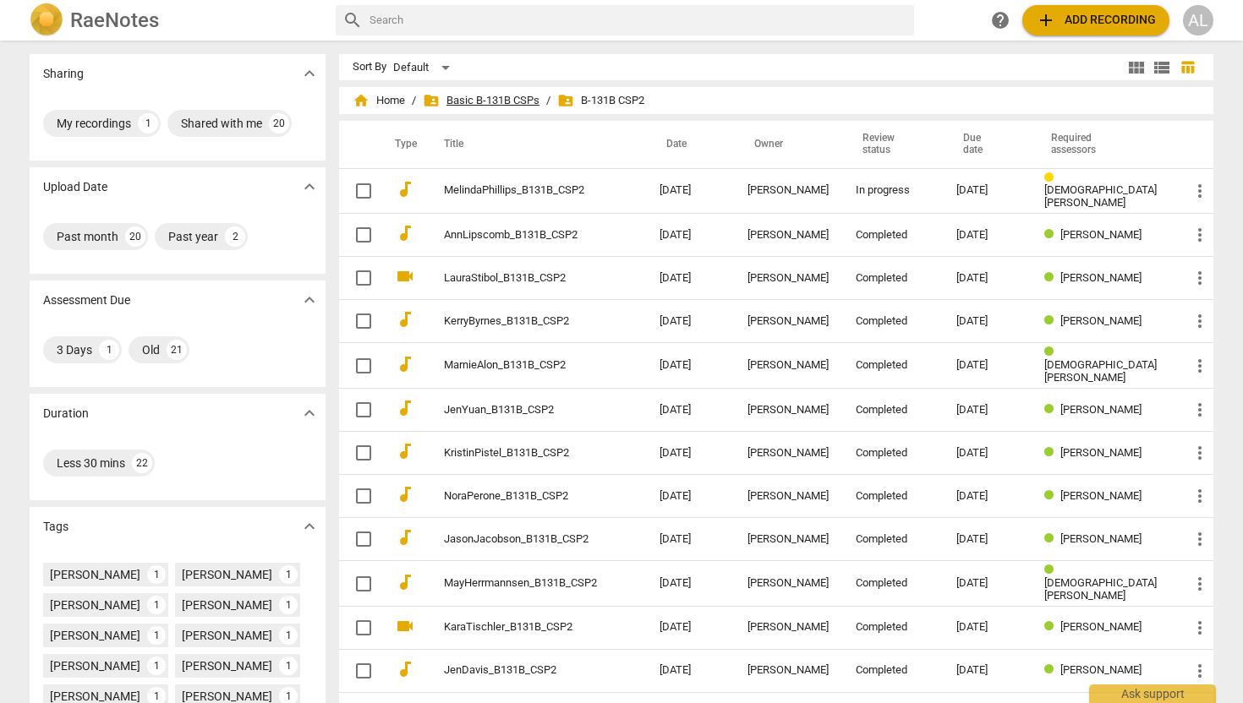
click at [453, 100] on span "folder_shared Basic B-131B CSPs" at bounding box center [481, 100] width 117 height 17
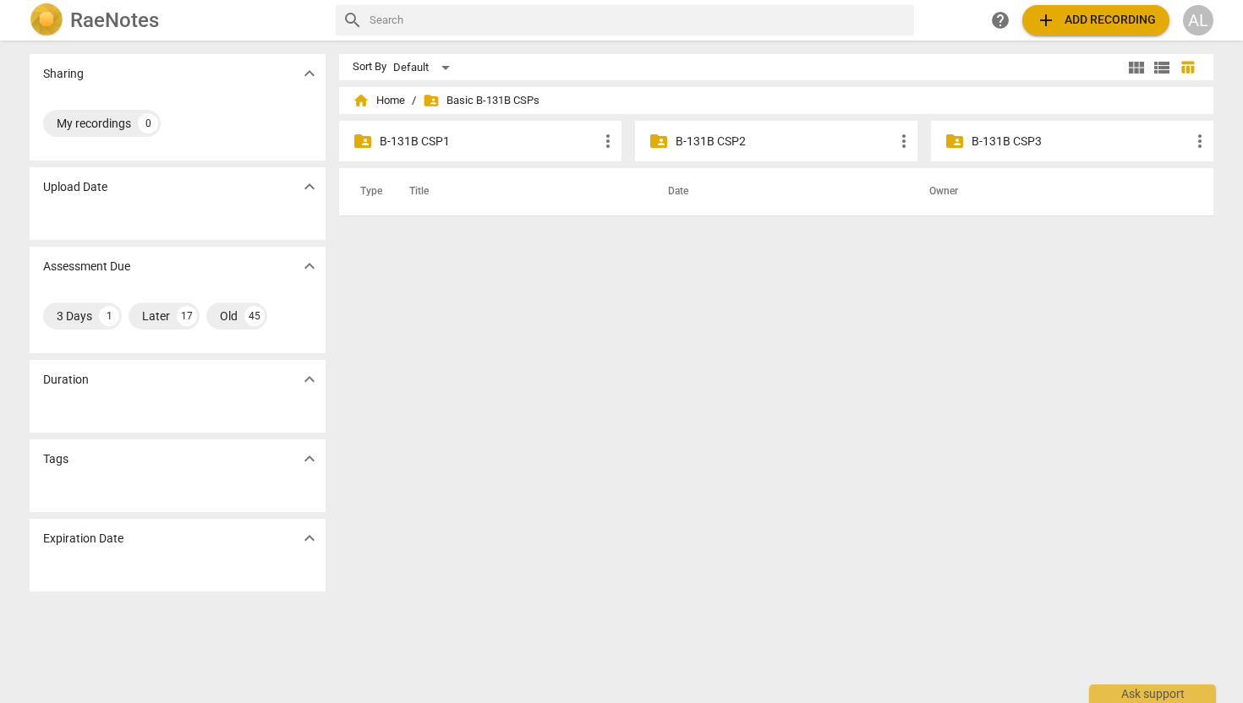
click at [411, 147] on p "B-131B CSP1" at bounding box center [489, 142] width 218 height 18
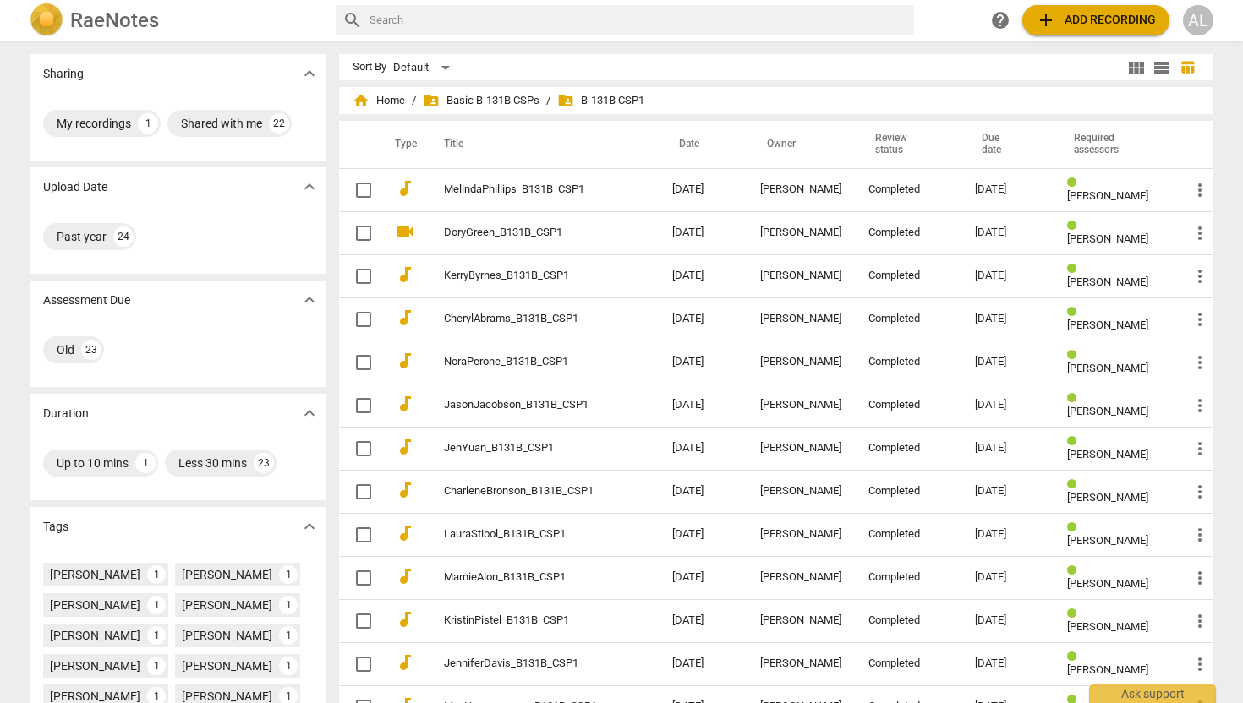
click at [610, 101] on span "folder_shared B-131B CSP1" at bounding box center [600, 100] width 87 height 17
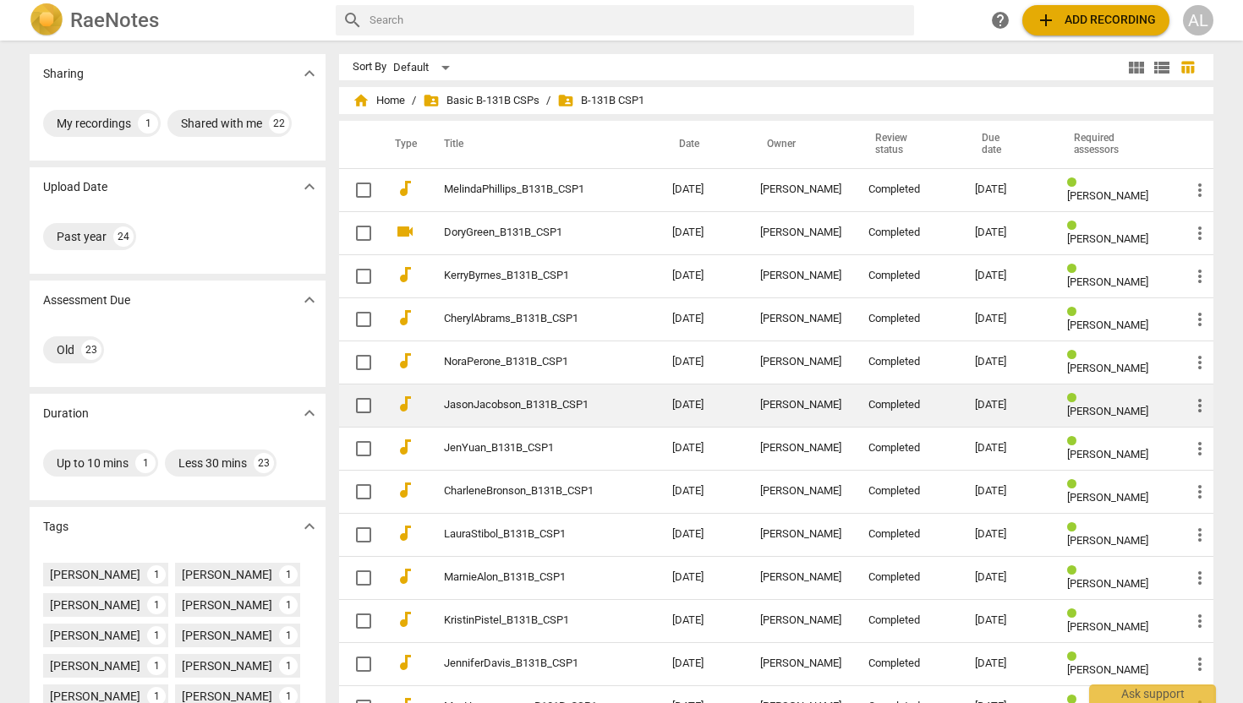
scroll to position [409, 0]
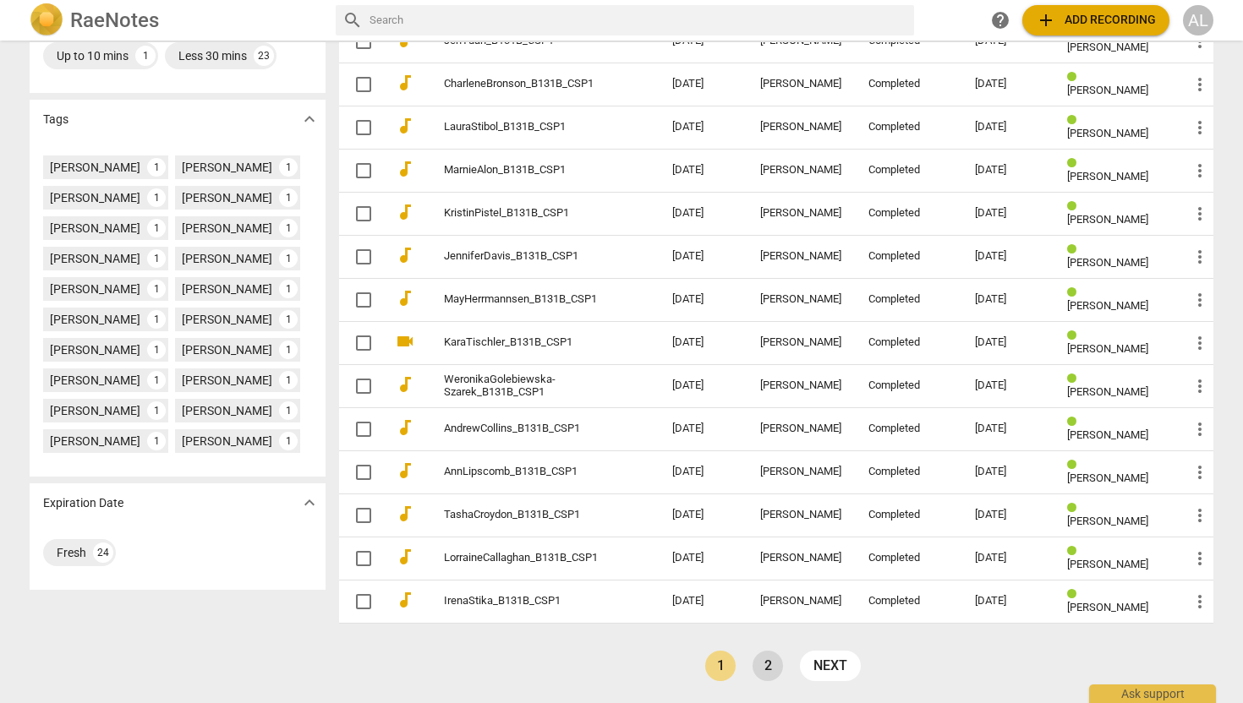
click at [754, 675] on link "2" at bounding box center [767, 666] width 30 height 30
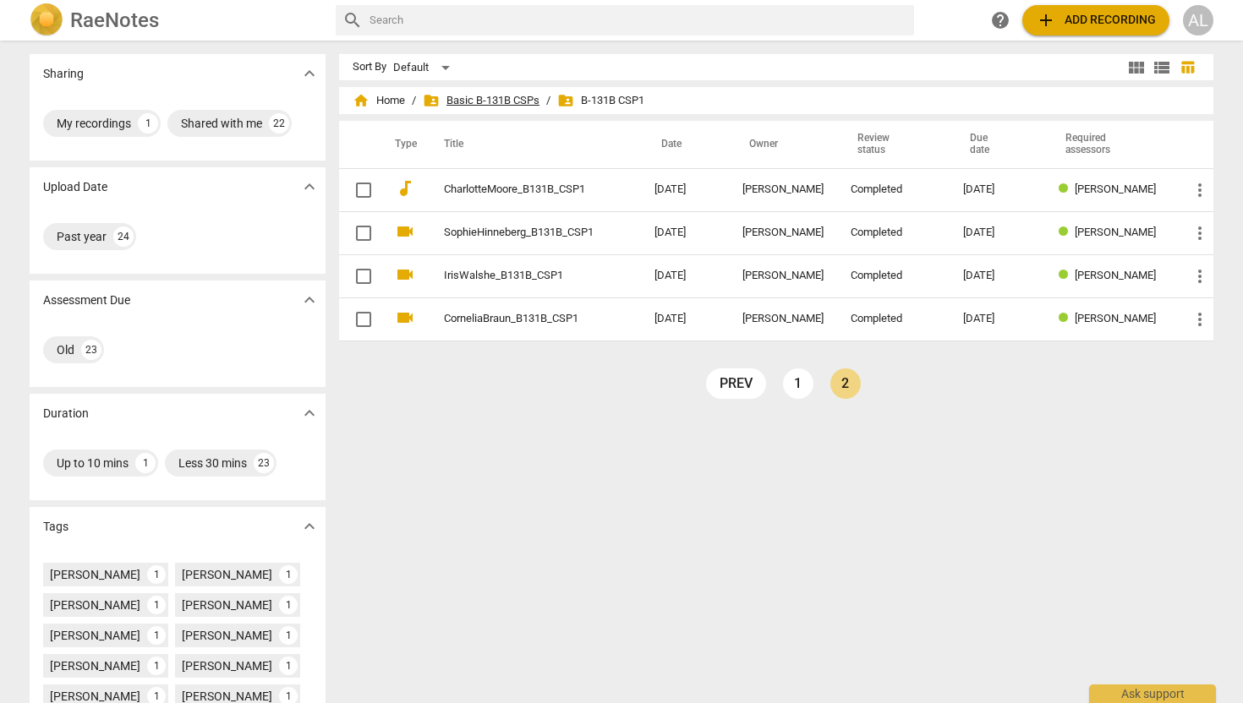
click at [488, 104] on span "folder_shared Basic B-131B CSPs" at bounding box center [481, 100] width 117 height 17
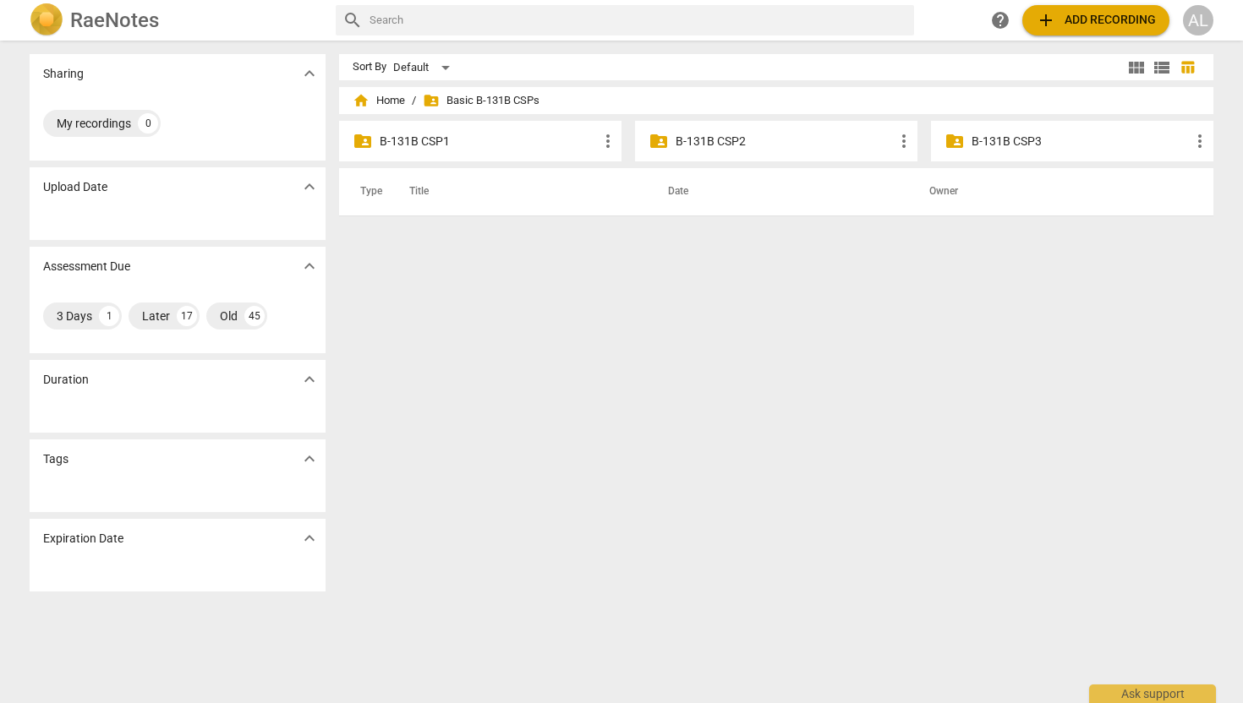
click at [683, 133] on p "B-131B CSP2" at bounding box center [784, 142] width 218 height 18
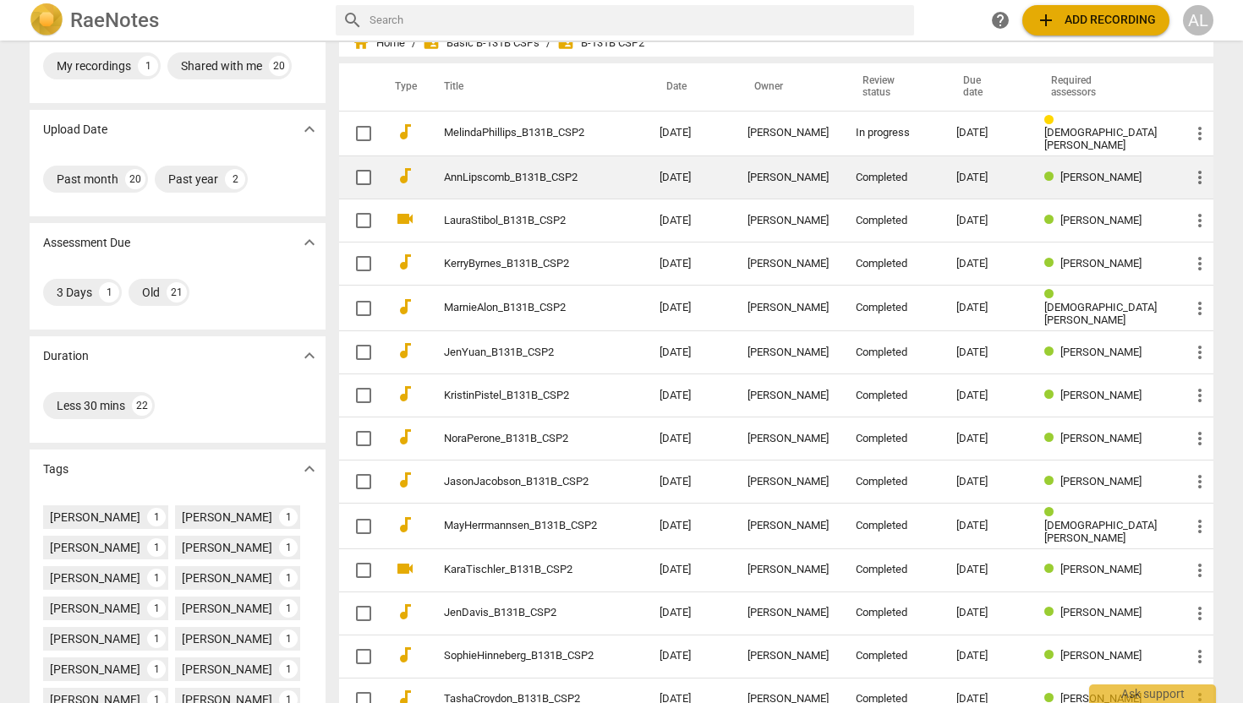
scroll to position [61, 0]
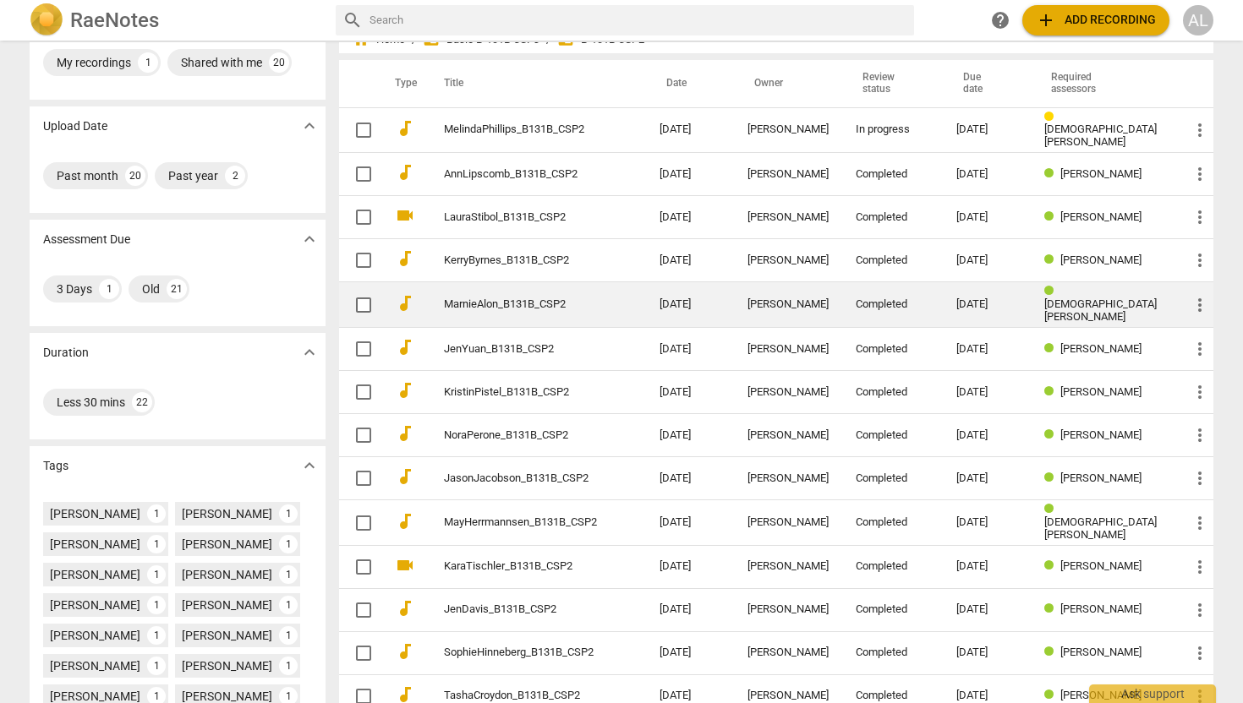
click at [503, 303] on link "MarnieAlon_B131B_CSP2" at bounding box center [521, 304] width 155 height 13
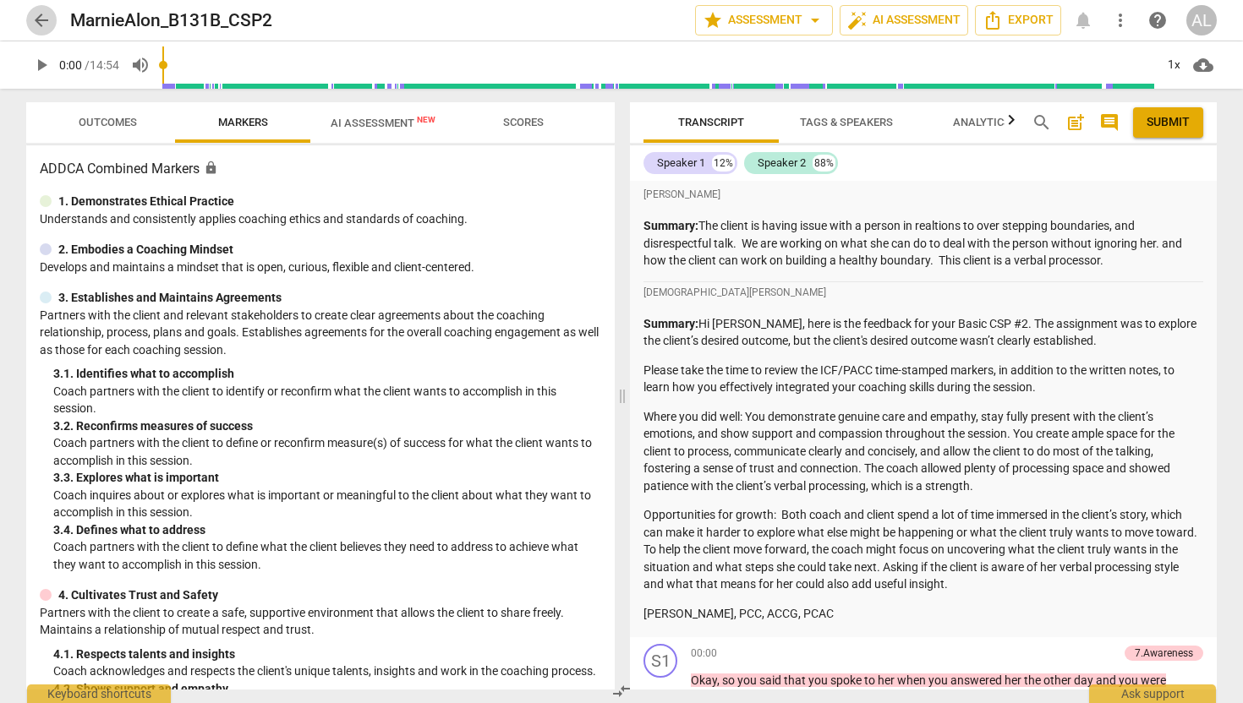
click at [43, 18] on span "arrow_back" at bounding box center [41, 20] width 20 height 20
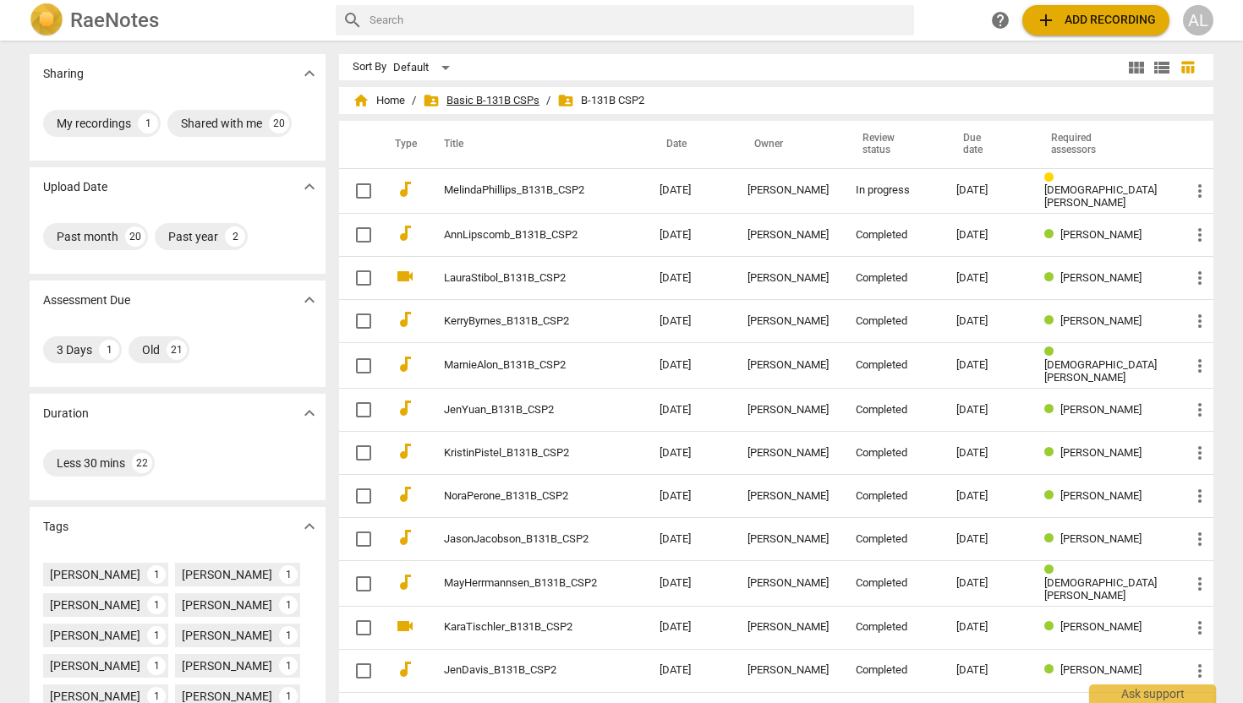
click at [479, 101] on span "folder_shared Basic B-131B CSPs" at bounding box center [481, 100] width 117 height 17
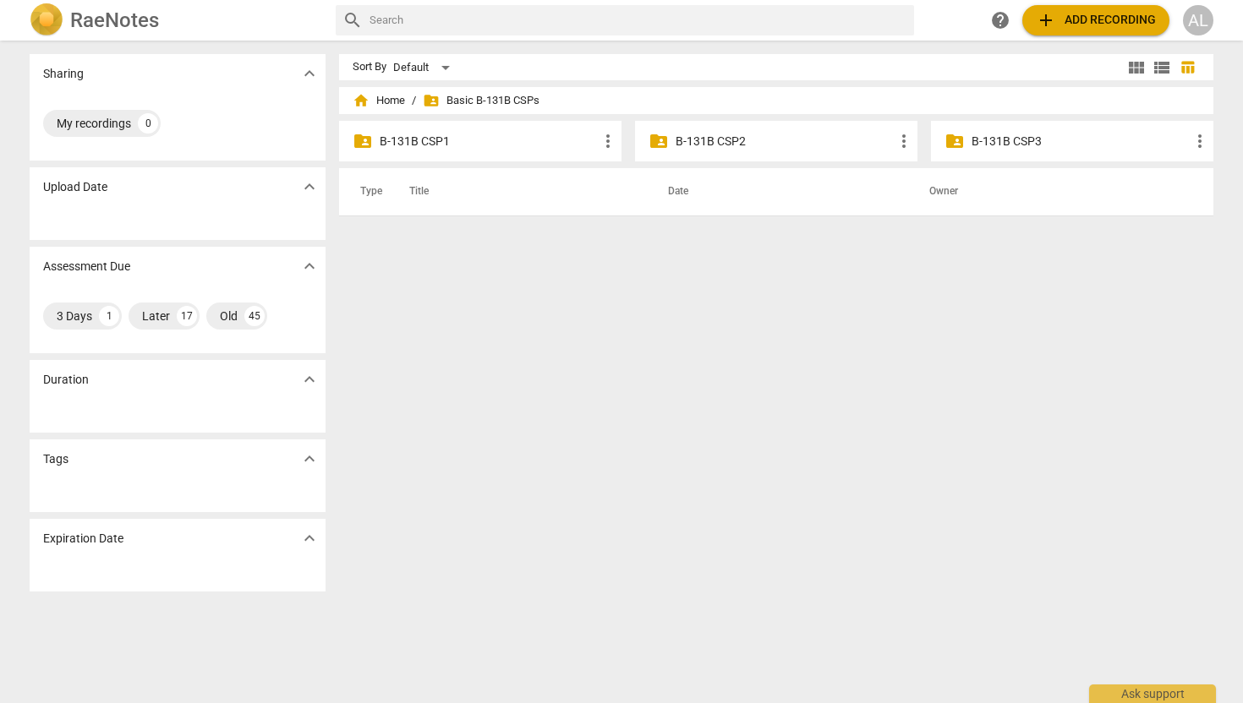
click at [986, 135] on p "B-131B CSP3" at bounding box center [1080, 142] width 218 height 18
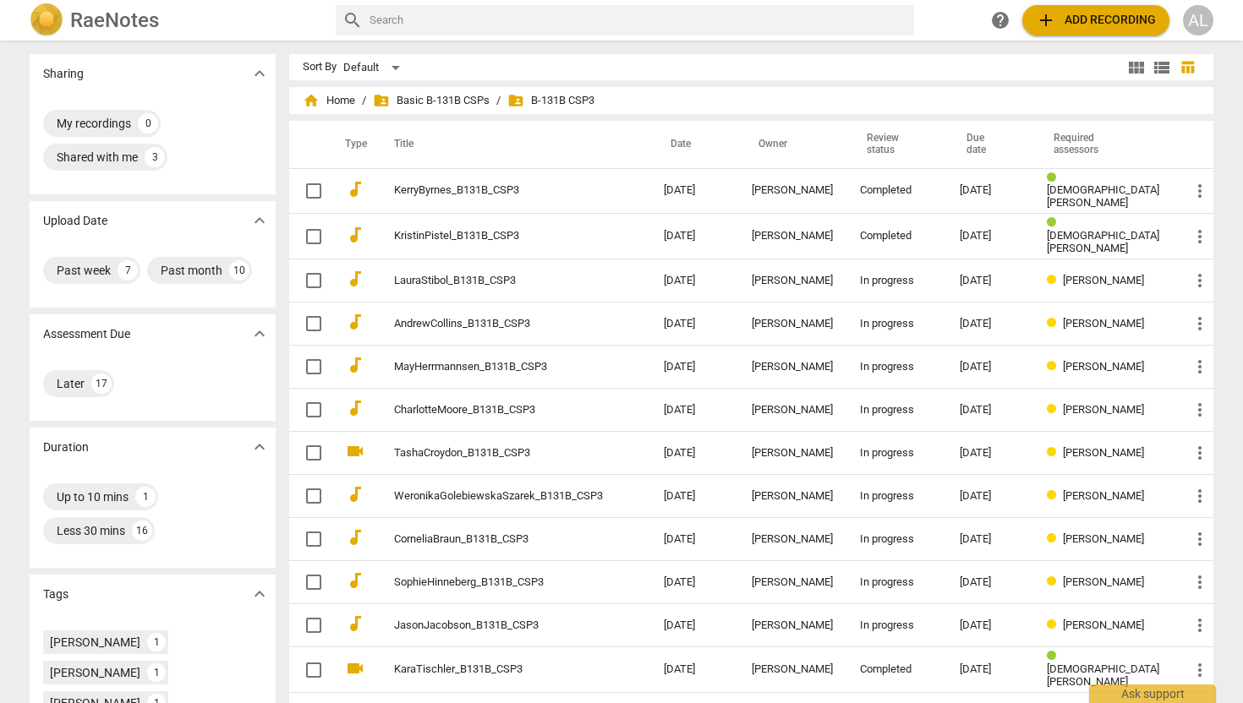
click at [585, 101] on span "folder_shared B-131B CSP3" at bounding box center [550, 100] width 87 height 17
click at [489, 99] on span "folder_shared Basic B-131B CSPs" at bounding box center [431, 100] width 117 height 17
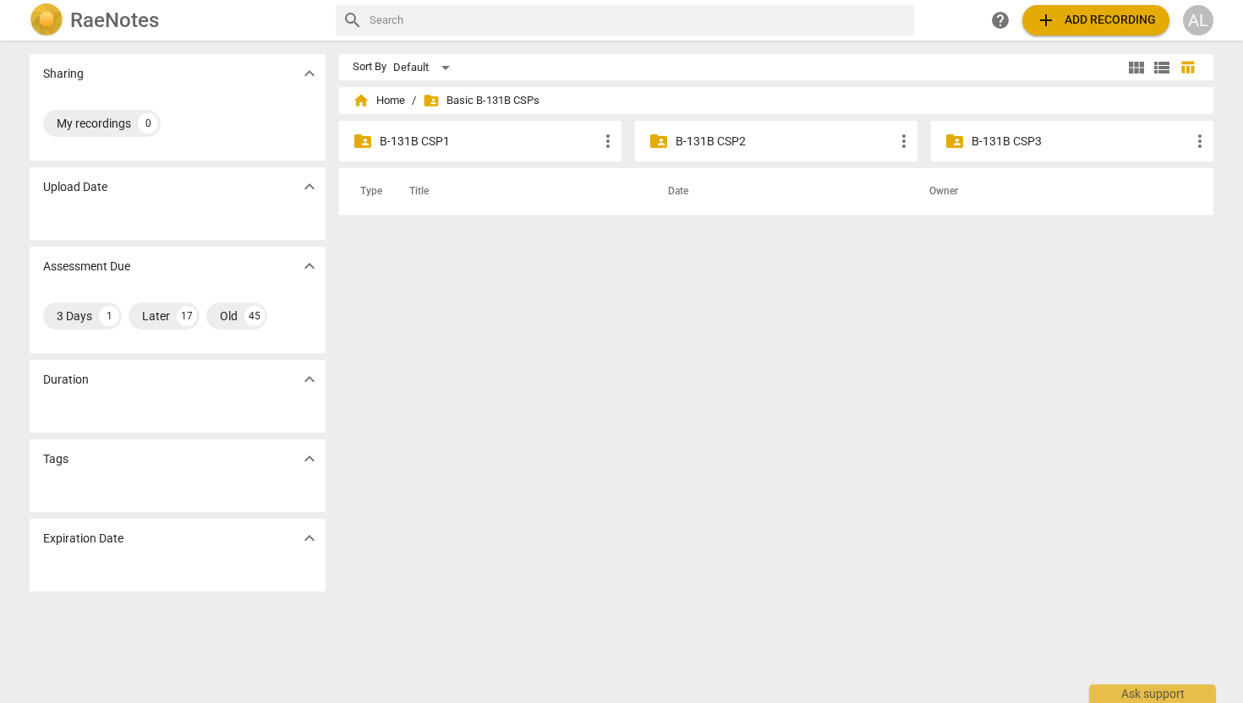
click at [994, 141] on p "B-131B CSP3" at bounding box center [1080, 142] width 218 height 18
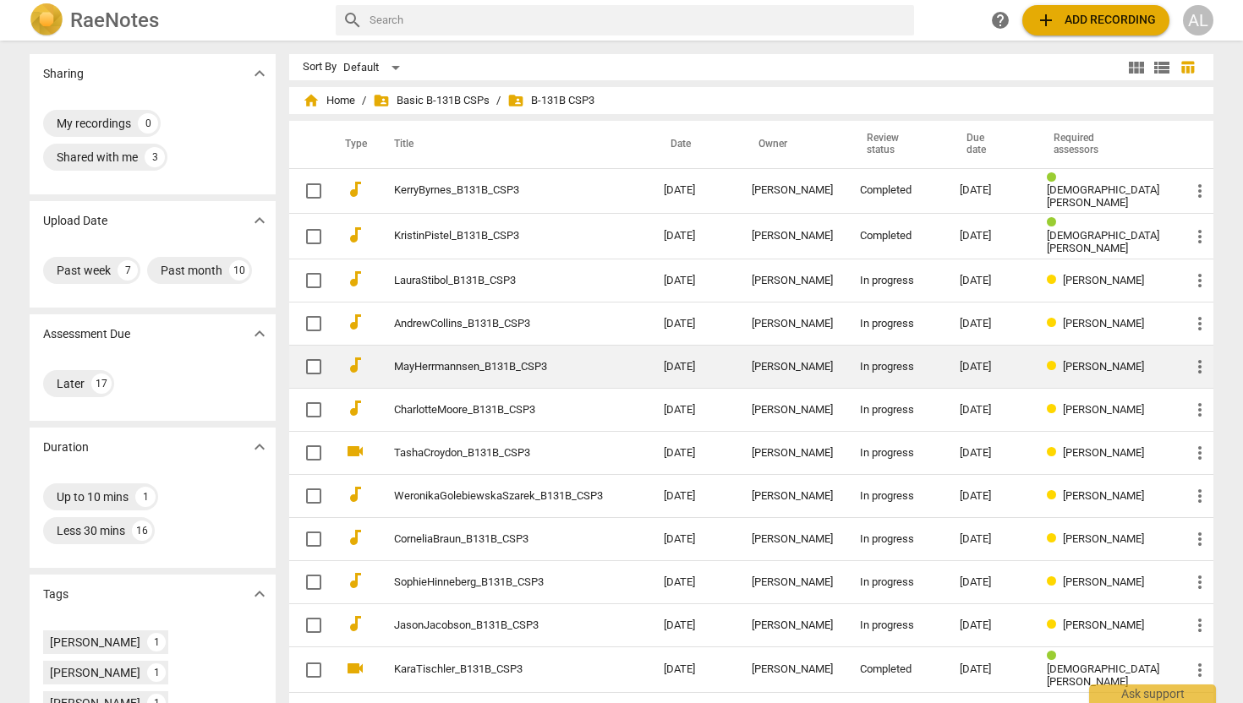
click at [456, 362] on link "MayHerrmannsen_B131B_CSP3" at bounding box center [498, 367] width 209 height 13
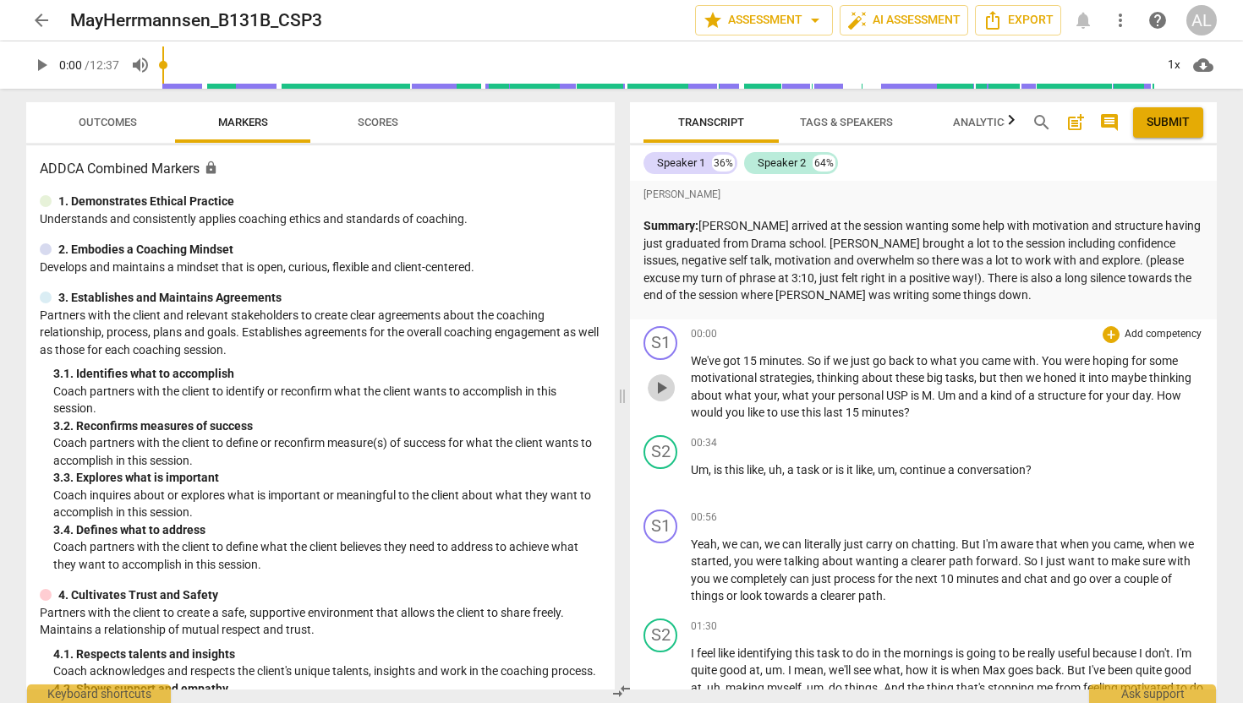
click at [657, 386] on span "play_arrow" at bounding box center [661, 388] width 20 height 20
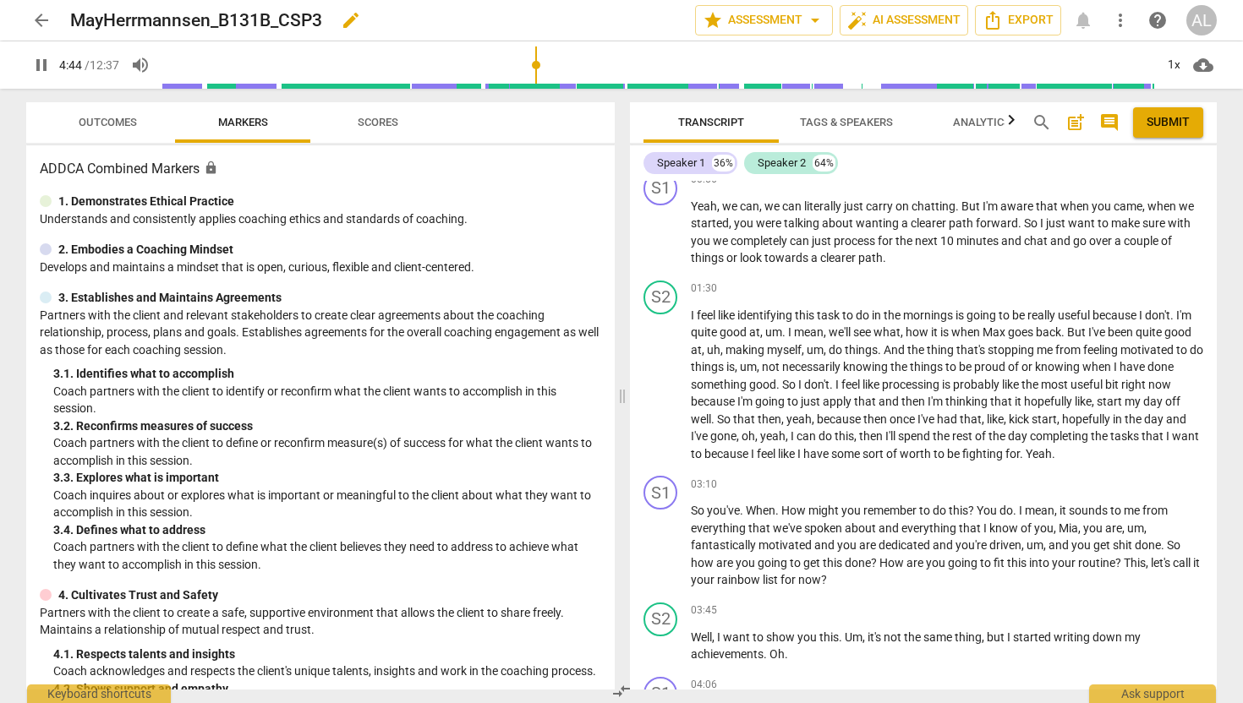
scroll to position [879, 0]
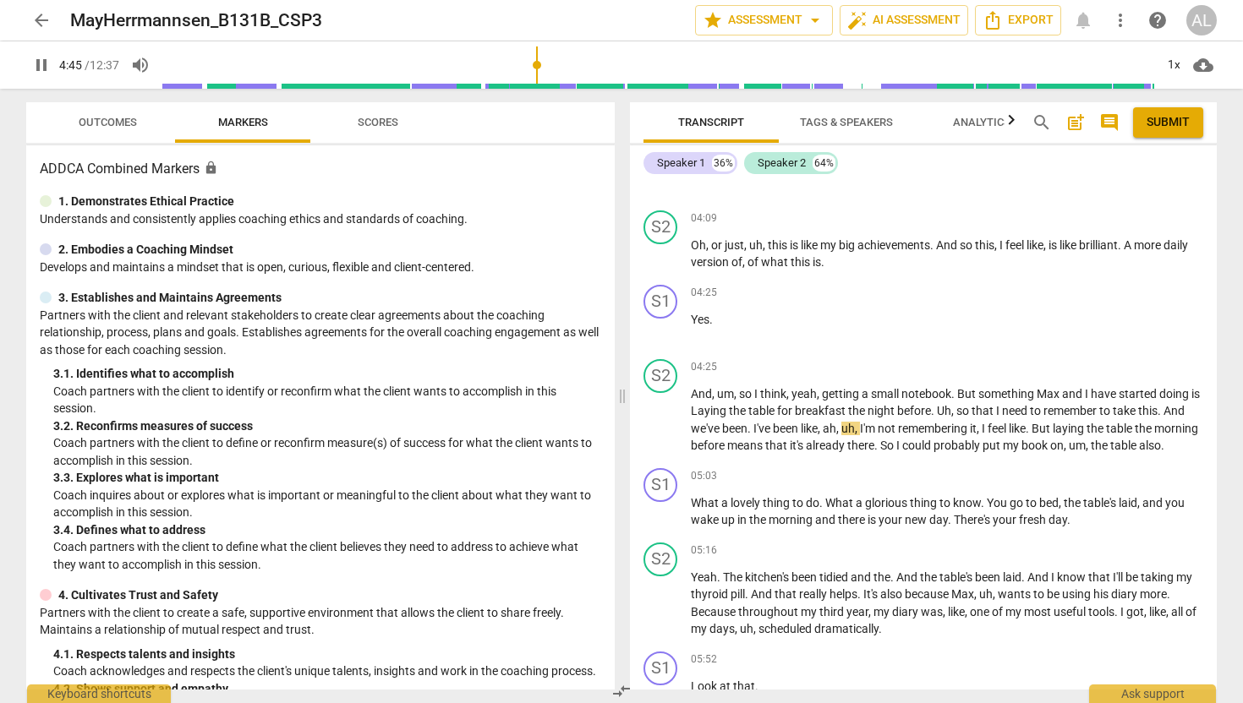
type input "286"
click at [34, 22] on span "arrow_back" at bounding box center [41, 20] width 20 height 20
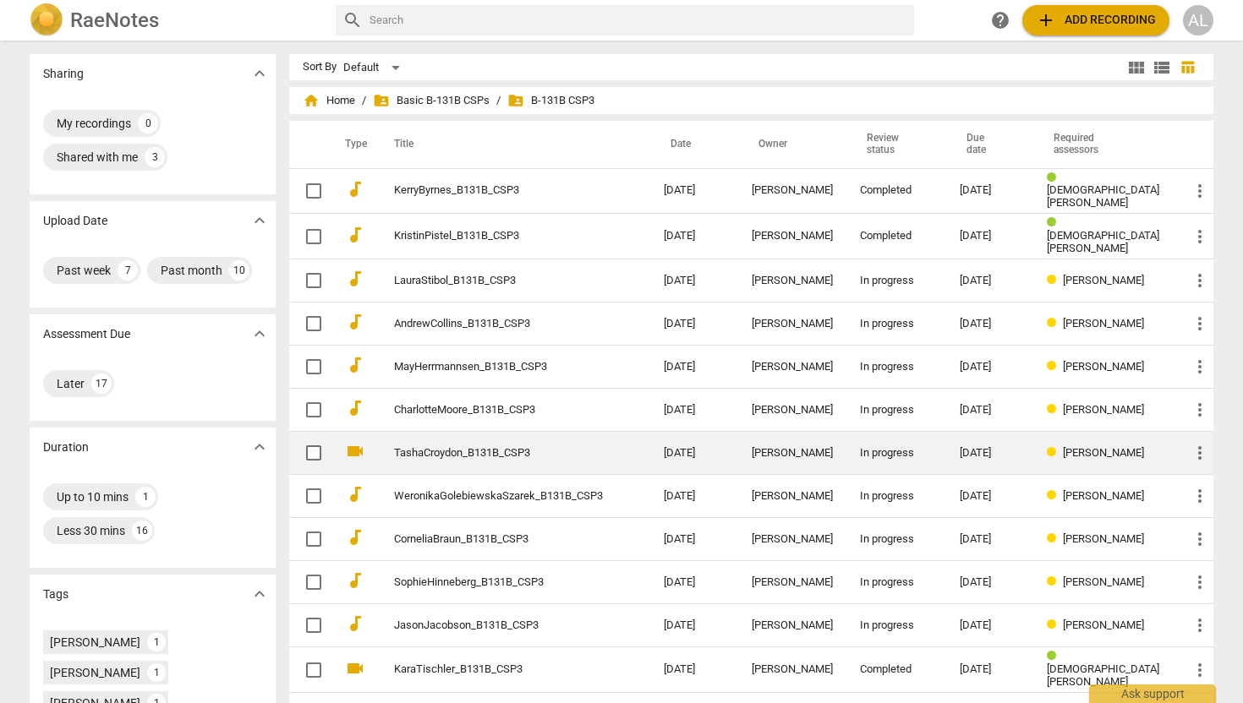
click at [451, 452] on link "TashaCroydon_B131B_CSP3" at bounding box center [498, 453] width 209 height 13
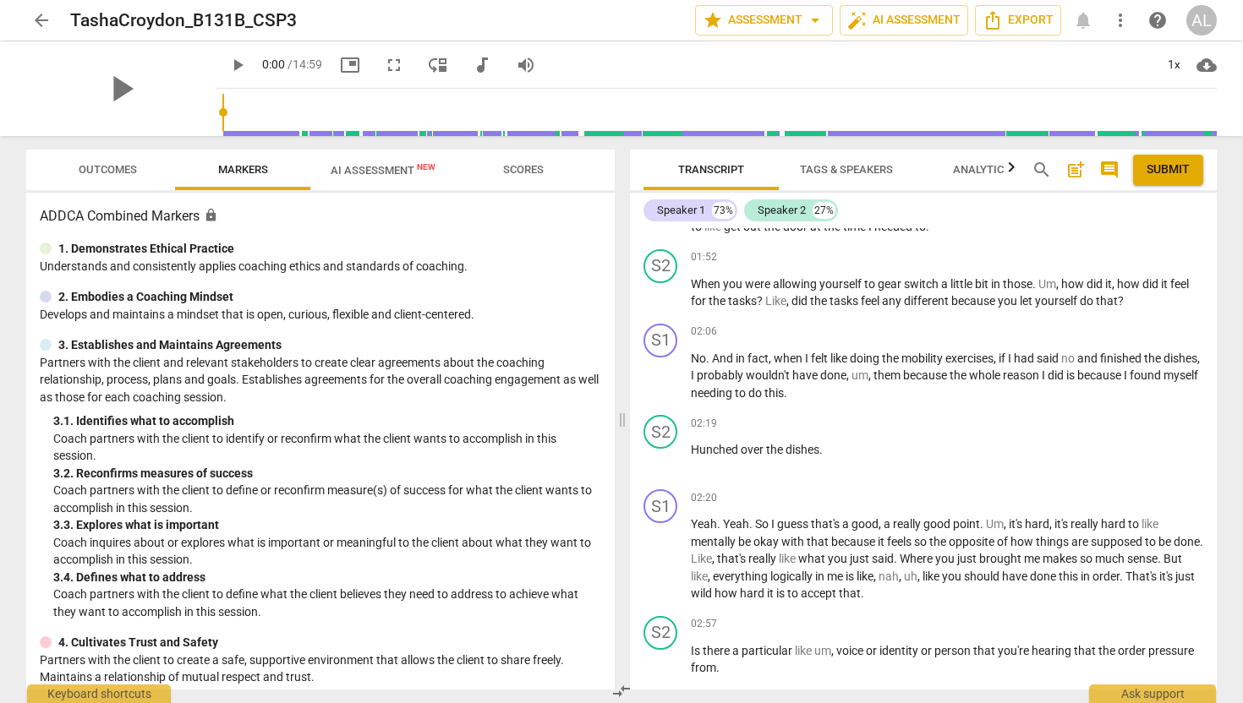
scroll to position [671, 0]
click at [658, 303] on span "play_arrow" at bounding box center [661, 292] width 20 height 20
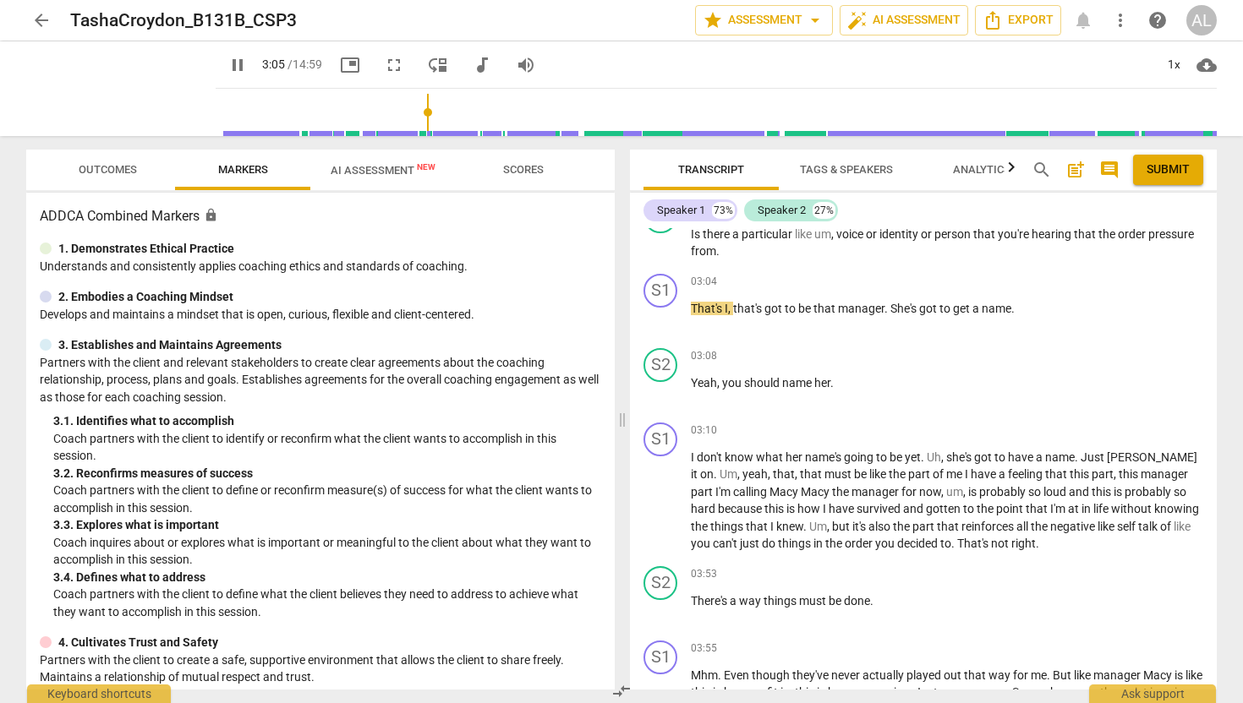
scroll to position [1088, 0]
type input "188"
